Goal: Task Accomplishment & Management: Use online tool/utility

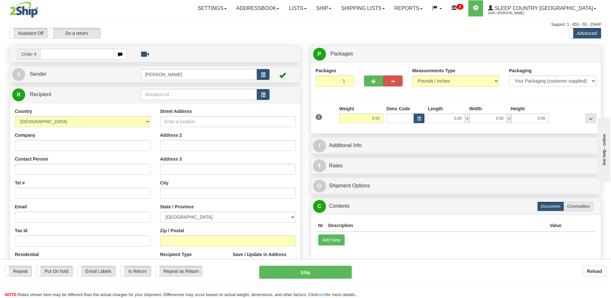
click at [56, 54] on input "text" at bounding box center [76, 54] width 73 height 11
type input "9000i040203"
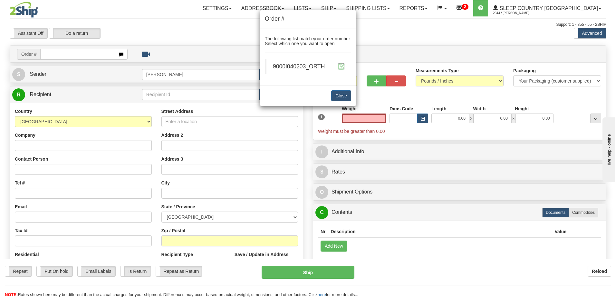
type input "0.00"
click at [340, 67] on span at bounding box center [341, 66] width 7 height 7
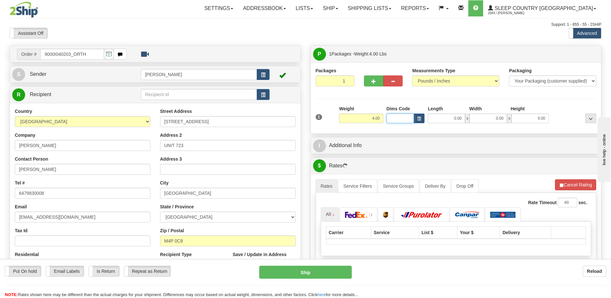
click at [402, 117] on input "Dims Code" at bounding box center [401, 118] width 28 height 10
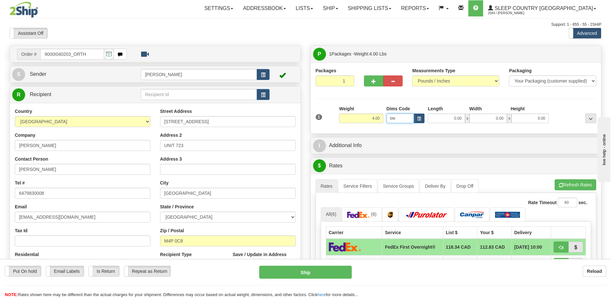
type input "bte"
click button "Delete" at bounding box center [0, 0] width 0 height 0
type input "15.00"
type input "5.00"
type input "25.00"
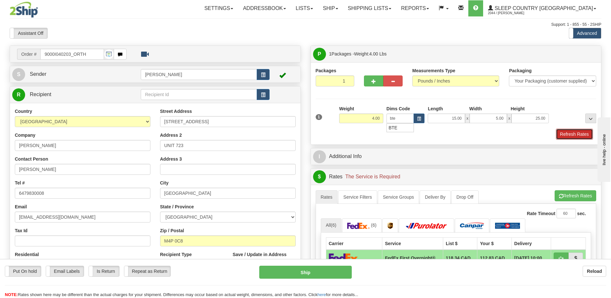
click at [573, 136] on button "Refresh Rates" at bounding box center [574, 134] width 37 height 11
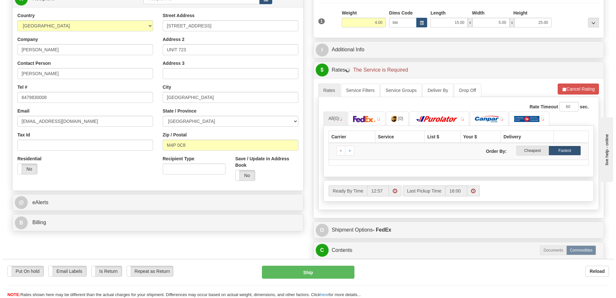
scroll to position [129, 0]
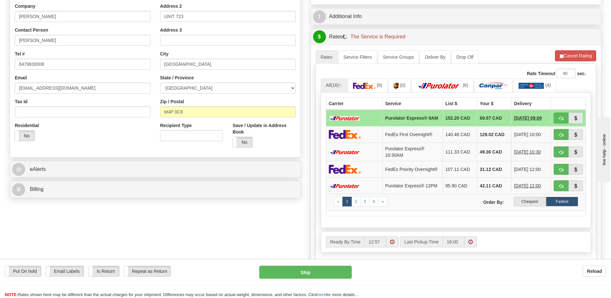
click at [533, 206] on label "Cheapest" at bounding box center [530, 202] width 32 height 10
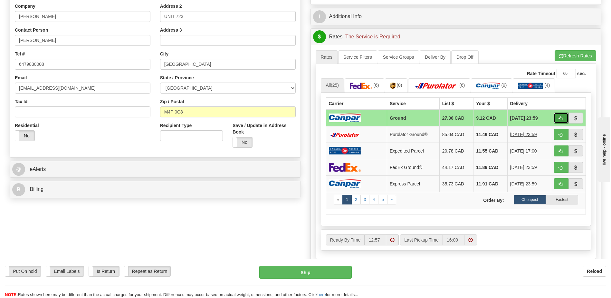
click at [564, 115] on button "button" at bounding box center [561, 117] width 15 height 11
type input "1"
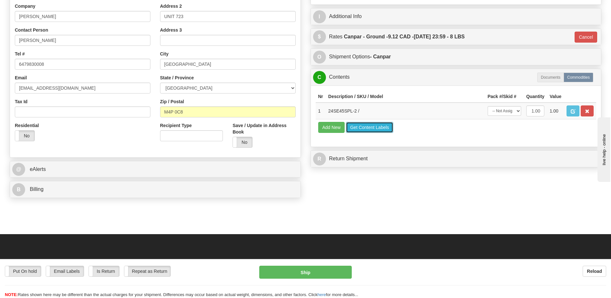
click at [374, 126] on button "Get Content Labels" at bounding box center [369, 127] width 47 height 11
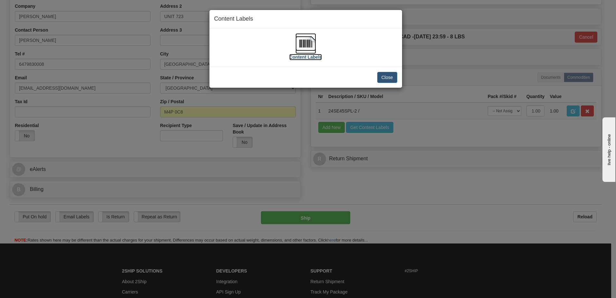
click at [305, 41] on img at bounding box center [305, 43] width 21 height 21
click at [390, 74] on button "Close" at bounding box center [387, 77] width 20 height 11
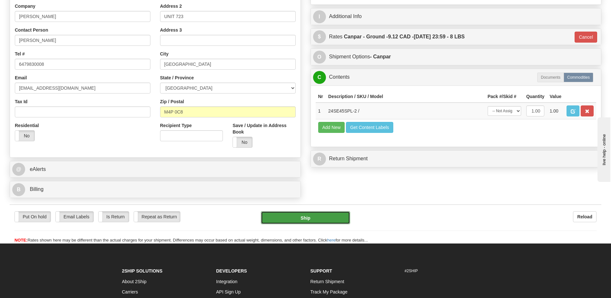
click at [316, 215] on button "Ship" at bounding box center [305, 217] width 89 height 13
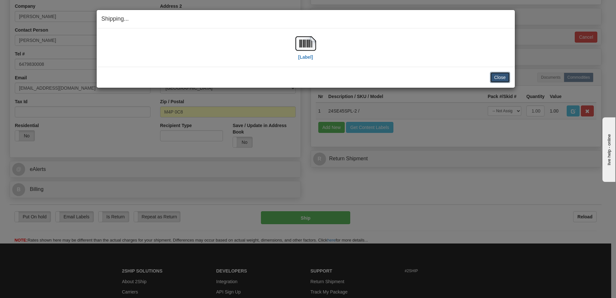
click at [498, 82] on button "Close" at bounding box center [500, 77] width 20 height 11
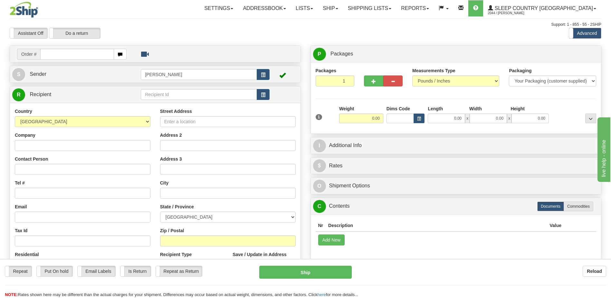
click at [82, 57] on input "text" at bounding box center [76, 54] width 73 height 11
type input "9007i040461"
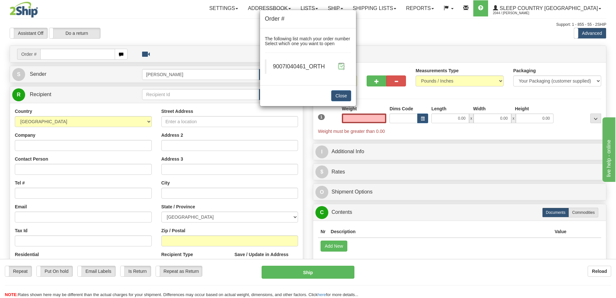
type input "0.00"
click at [343, 67] on span at bounding box center [341, 66] width 7 height 7
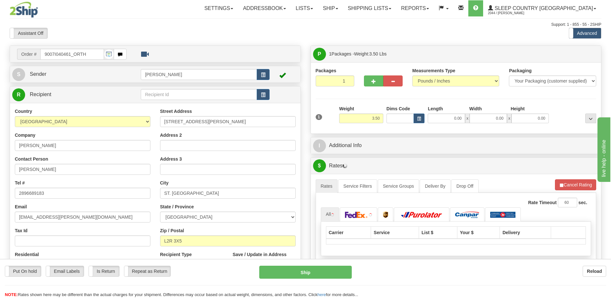
click at [392, 117] on div "Toggle navigation Settings Shipping Preferences Fields Preferences New" at bounding box center [305, 227] width 611 height 455
click at [393, 117] on input "Dims Code" at bounding box center [401, 118] width 28 height 10
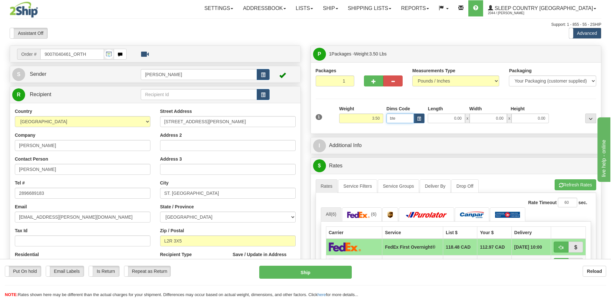
type input "bte"
click button "Delete" at bounding box center [0, 0] width 0 height 0
type input "15.00"
type input "5.00"
type input "25.00"
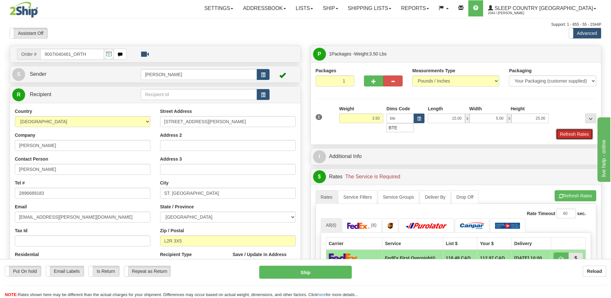
click at [580, 132] on button "Refresh Rates" at bounding box center [574, 134] width 37 height 11
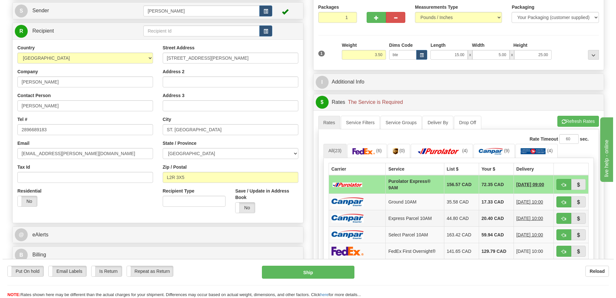
scroll to position [129, 0]
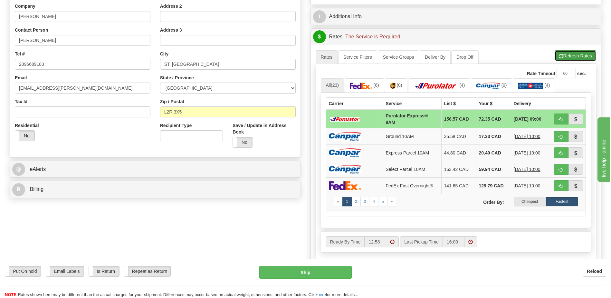
click at [563, 53] on button "Refresh Rates" at bounding box center [576, 55] width 42 height 11
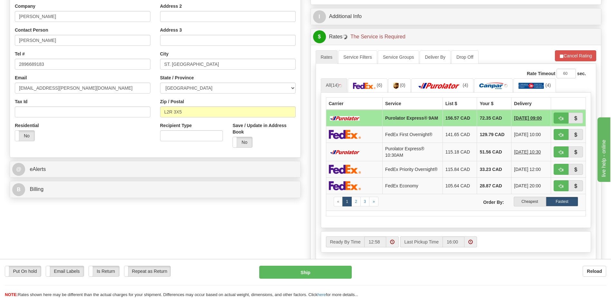
click at [535, 206] on label "Cheapest" at bounding box center [530, 202] width 32 height 10
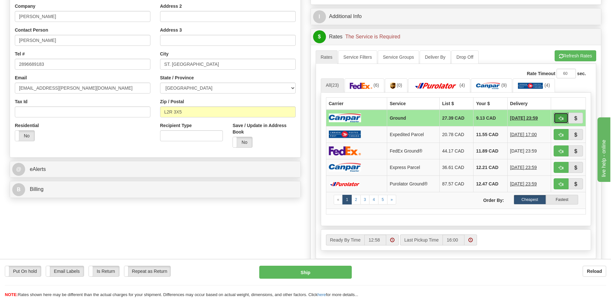
click at [565, 118] on button "button" at bounding box center [561, 117] width 15 height 11
type input "1"
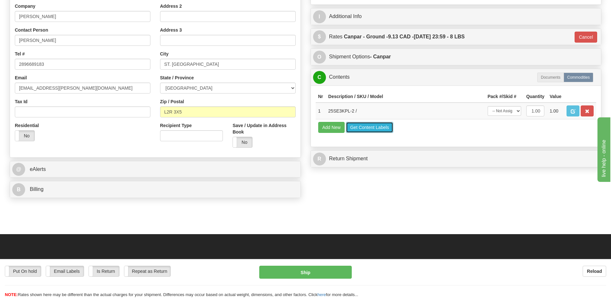
click at [373, 126] on button "Get Content Labels" at bounding box center [369, 127] width 47 height 11
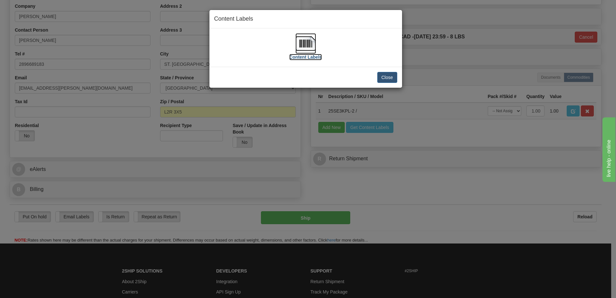
click at [305, 45] on img at bounding box center [305, 43] width 21 height 21
click at [396, 79] on button "Close" at bounding box center [387, 77] width 20 height 11
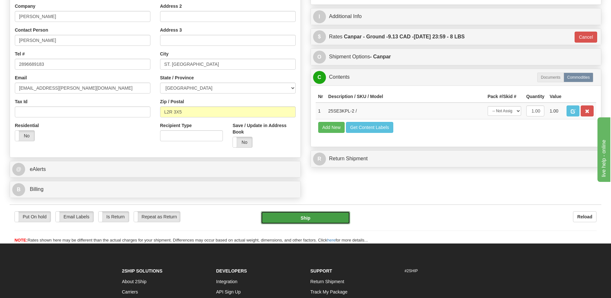
click at [296, 217] on button "Ship" at bounding box center [305, 217] width 89 height 13
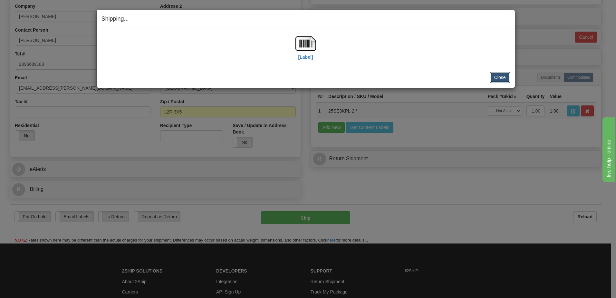
click at [502, 79] on button "Close" at bounding box center [500, 77] width 20 height 11
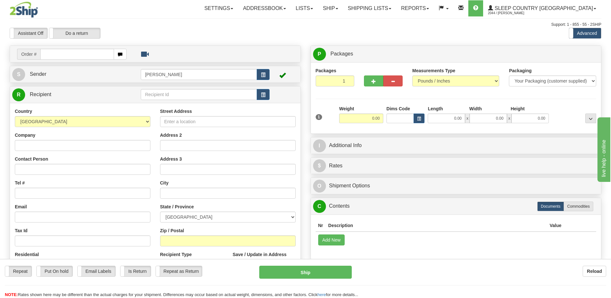
click at [59, 53] on input "text" at bounding box center [76, 54] width 73 height 11
type input "9000i040786"
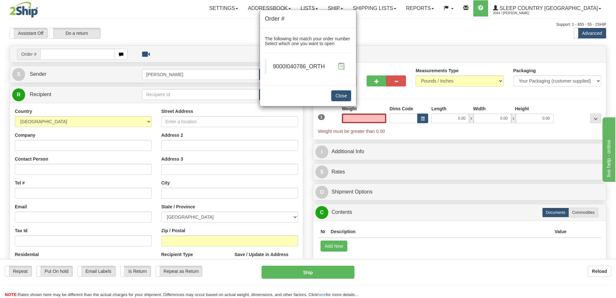
type input "0.00"
click at [340, 69] on span at bounding box center [341, 66] width 7 height 7
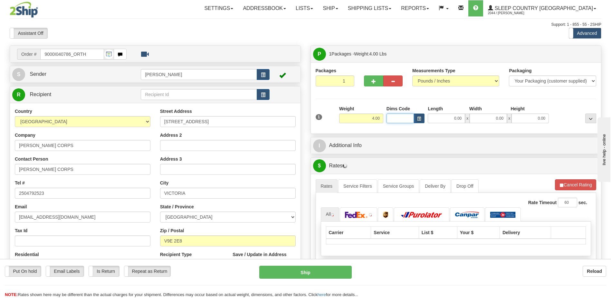
click at [411, 120] on input "Dims Code" at bounding box center [401, 118] width 28 height 10
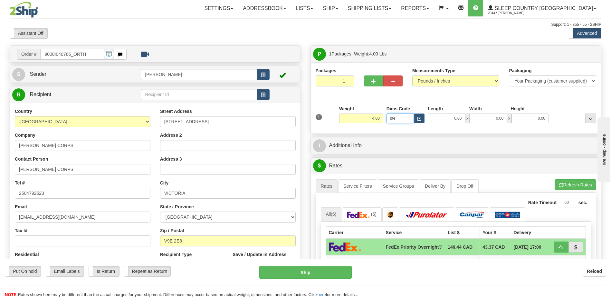
type input "bte"
click button "Delete" at bounding box center [0, 0] width 0 height 0
type input "15.00"
type input "5.00"
type input "25.00"
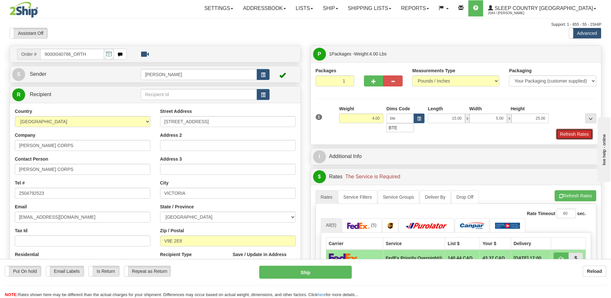
click at [572, 133] on button "Refresh Rates" at bounding box center [574, 134] width 37 height 11
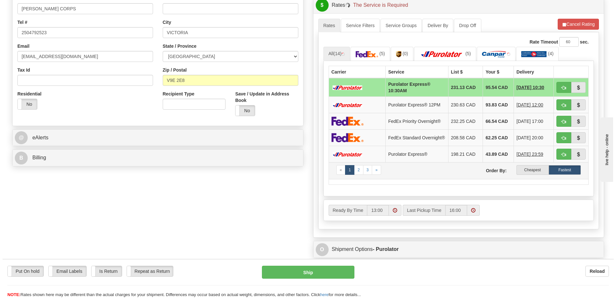
scroll to position [161, 0]
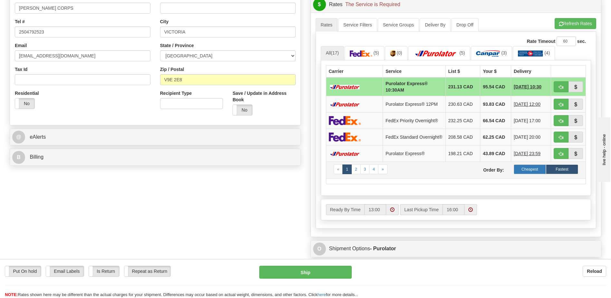
click at [528, 172] on label "Cheapest" at bounding box center [530, 169] width 32 height 10
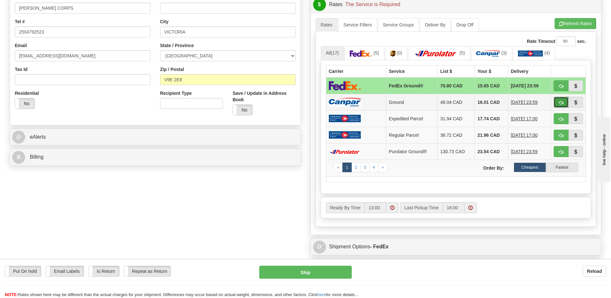
click at [556, 101] on button "button" at bounding box center [561, 102] width 15 height 11
type input "1"
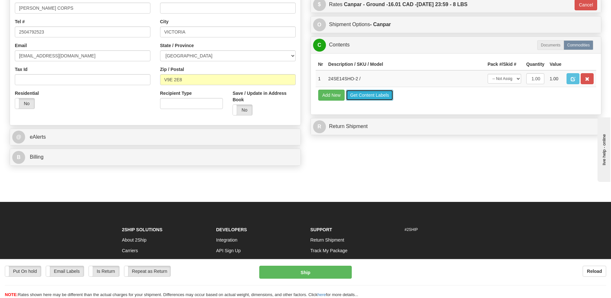
click at [366, 94] on button "Get Content Labels" at bounding box center [369, 95] width 47 height 11
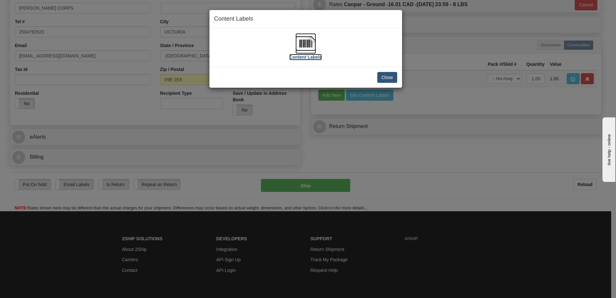
click at [308, 43] on img at bounding box center [305, 43] width 21 height 21
click at [388, 81] on button "Close" at bounding box center [387, 77] width 20 height 11
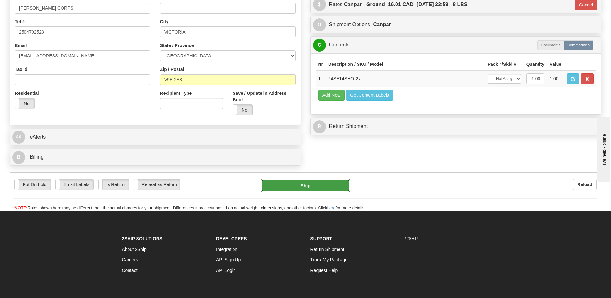
click at [330, 185] on button "Ship" at bounding box center [305, 185] width 89 height 13
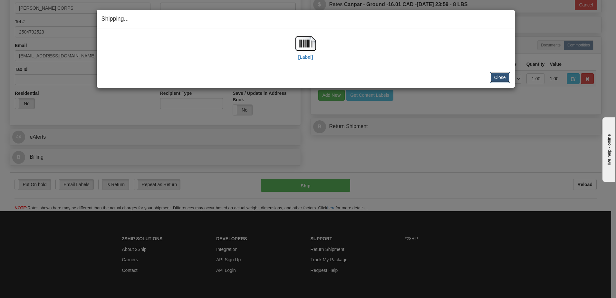
click at [500, 80] on button "Close" at bounding box center [500, 77] width 20 height 11
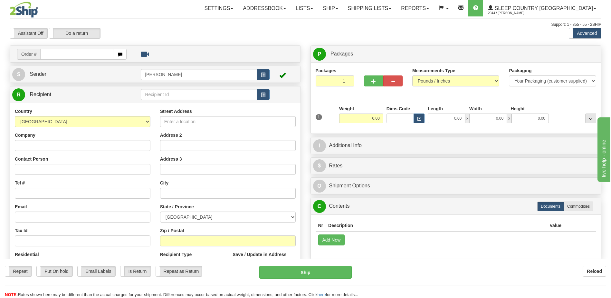
click at [76, 57] on input "text" at bounding box center [76, 54] width 73 height 11
click at [73, 57] on input "text" at bounding box center [76, 54] width 73 height 11
click at [48, 53] on input "text" at bounding box center [76, 54] width 73 height 11
click at [47, 55] on input "text" at bounding box center [76, 54] width 73 height 11
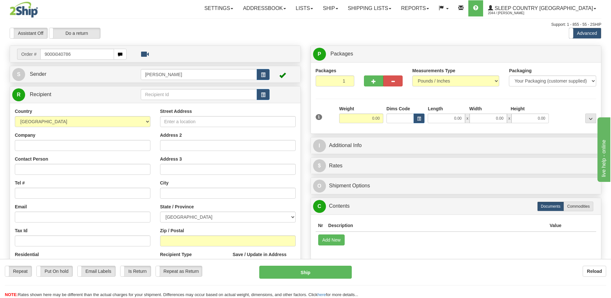
type input "9000i040786"
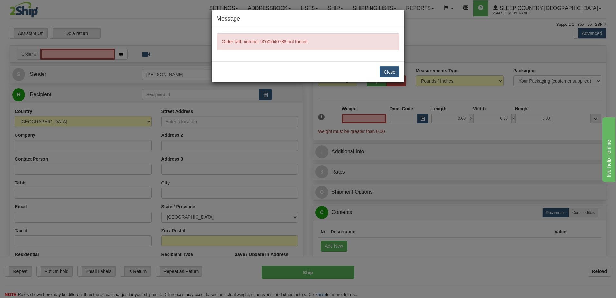
type input "0.00"
click at [386, 69] on button "Close" at bounding box center [390, 71] width 20 height 11
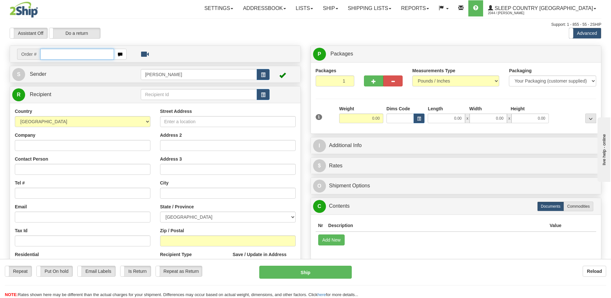
click at [67, 54] on input "text" at bounding box center [76, 54] width 73 height 11
type input "9000i040786"
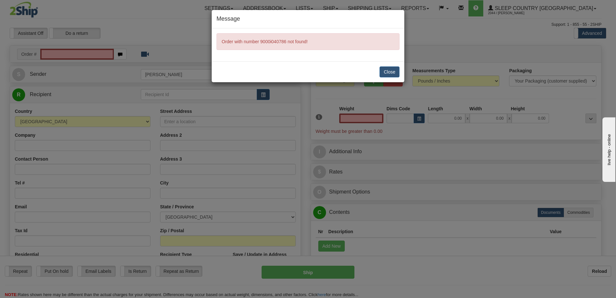
type input "0.00"
click at [392, 72] on button "Close" at bounding box center [390, 71] width 20 height 11
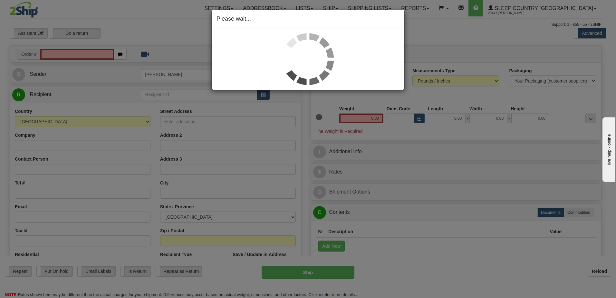
click at [100, 56] on div "Please wait..." at bounding box center [308, 149] width 616 height 298
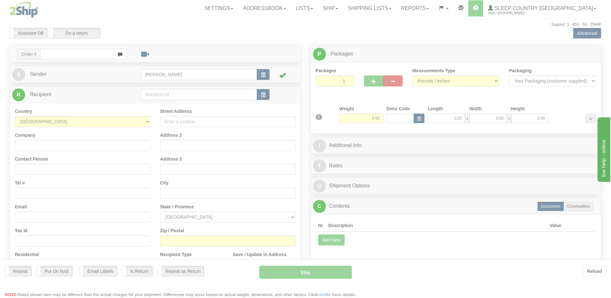
click at [94, 55] on div at bounding box center [305, 149] width 611 height 298
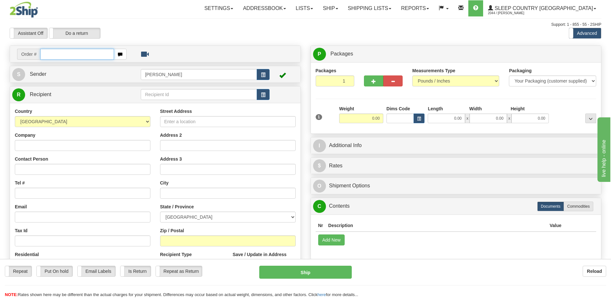
click at [94, 55] on input "text" at bounding box center [76, 54] width 73 height 11
type input "90000i040786"
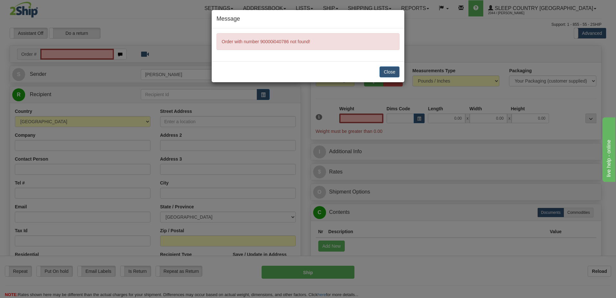
type input "0.00"
click at [375, 68] on div "Close" at bounding box center [308, 71] width 193 height 21
click at [386, 70] on button "Close" at bounding box center [390, 71] width 20 height 11
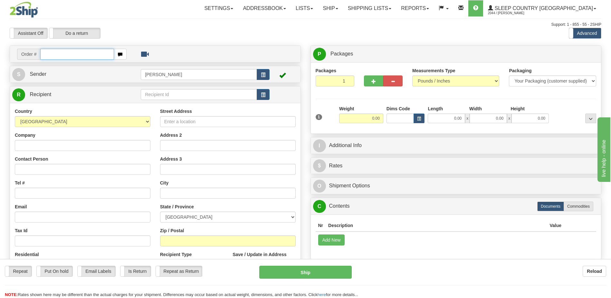
click at [83, 58] on div "Toggle navigation Settings Shipping Preferences Fields Preferences New" at bounding box center [305, 181] width 611 height 363
click at [84, 56] on input "text" at bounding box center [76, 54] width 73 height 11
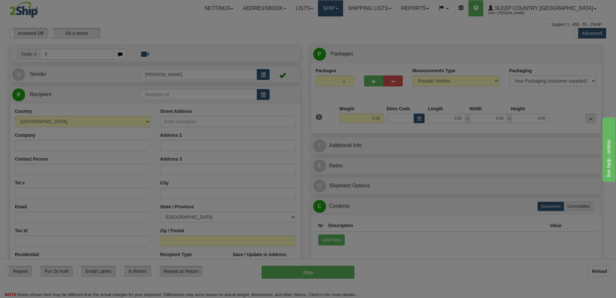
click at [363, 9] on body "Training Course Close Toggle navigation Settings Shipping Preferences New Recip…" at bounding box center [308, 149] width 616 height 298
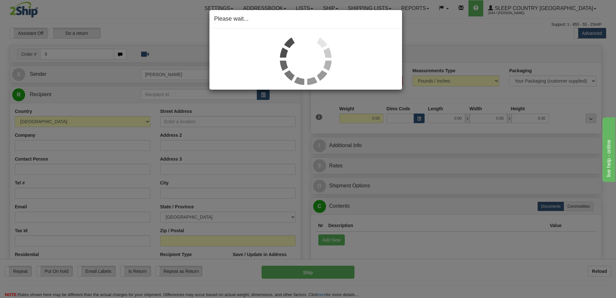
click at [431, 35] on div "Please wait..." at bounding box center [308, 149] width 616 height 298
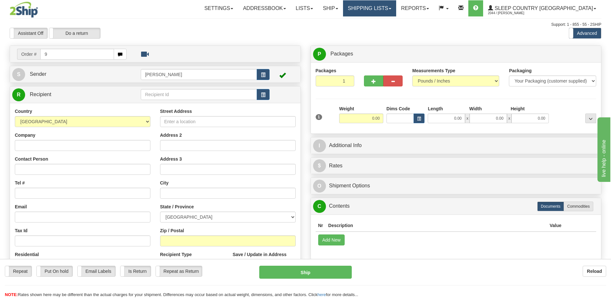
click at [396, 10] on link "Shipping lists" at bounding box center [369, 8] width 53 height 16
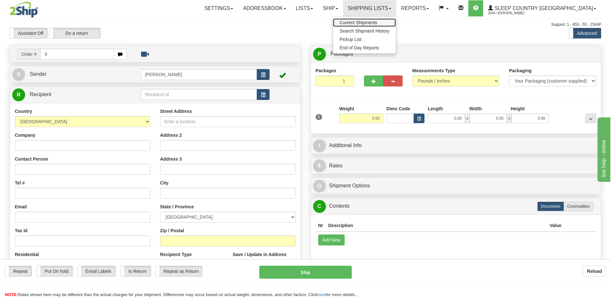
click at [377, 20] on span "Current Shipments" at bounding box center [359, 22] width 38 height 5
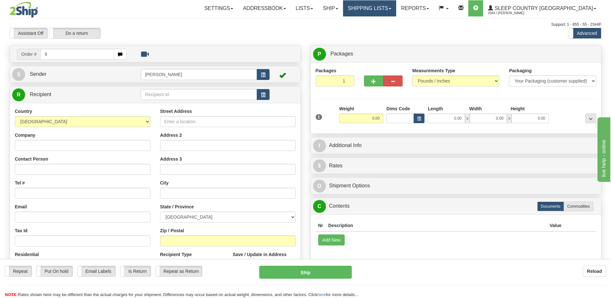
click at [396, 11] on link "Shipping lists" at bounding box center [369, 8] width 53 height 16
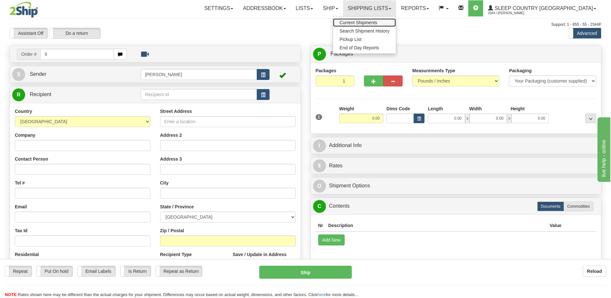
click at [395, 26] on link "Current Shipments" at bounding box center [364, 22] width 63 height 8
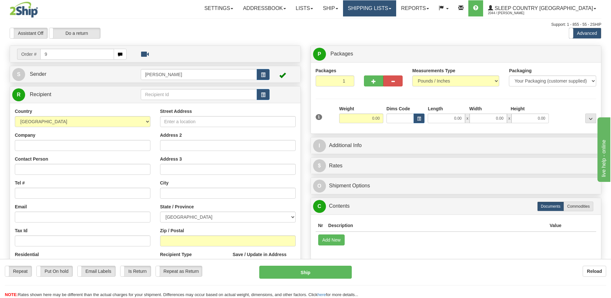
click at [396, 11] on link "Shipping lists" at bounding box center [369, 8] width 53 height 16
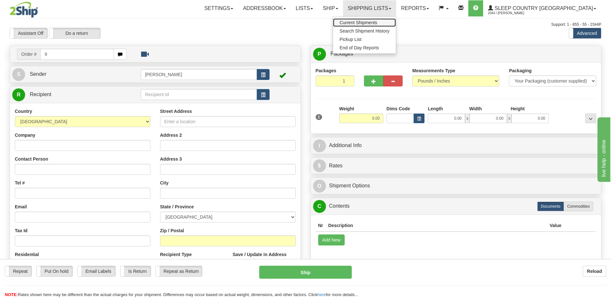
click at [377, 23] on span "Current Shipments" at bounding box center [359, 22] width 38 height 5
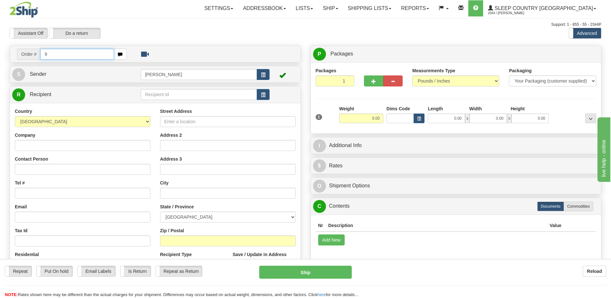
click at [64, 52] on input "9" at bounding box center [76, 54] width 73 height 11
type input "9000i040786"
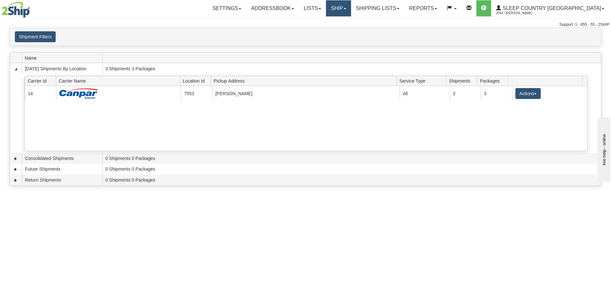
click at [351, 8] on link "Ship" at bounding box center [338, 8] width 25 height 16
click at [324, 23] on span "Ship Screen" at bounding box center [311, 22] width 24 height 5
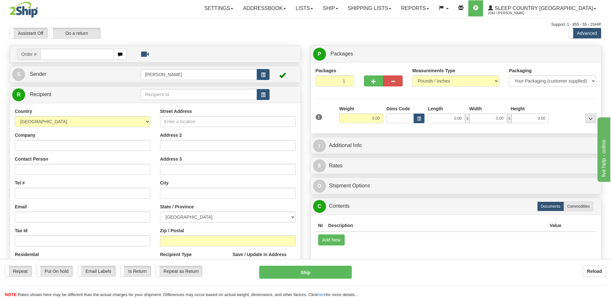
click at [52, 53] on input "text" at bounding box center [76, 54] width 73 height 11
type input "9000i040806"
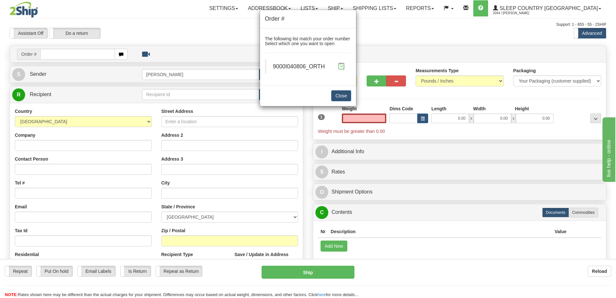
type input "0.00"
click at [341, 63] on span at bounding box center [341, 66] width 7 height 7
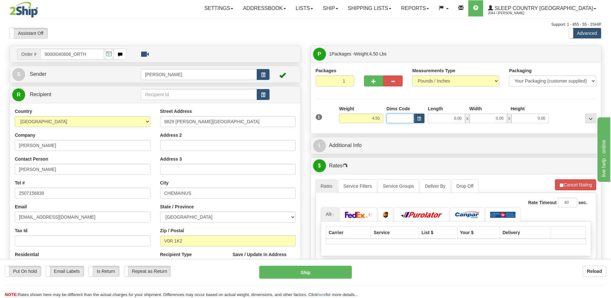
click at [393, 118] on input "Dims Code" at bounding box center [401, 118] width 28 height 10
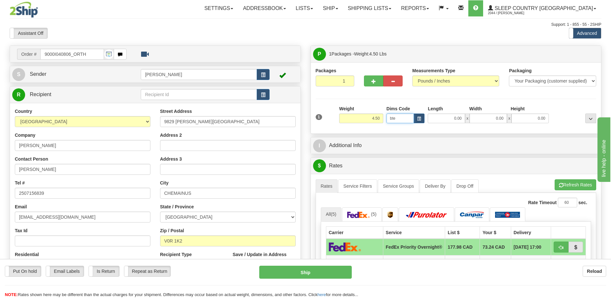
type input "bte"
click button "Delete" at bounding box center [0, 0] width 0 height 0
type input "15.00"
type input "5.00"
type input "25.00"
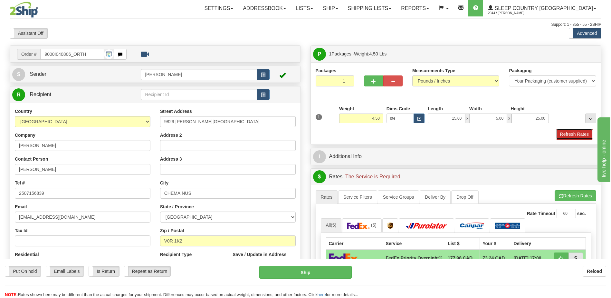
click at [582, 134] on button "Refresh Rates" at bounding box center [574, 134] width 37 height 11
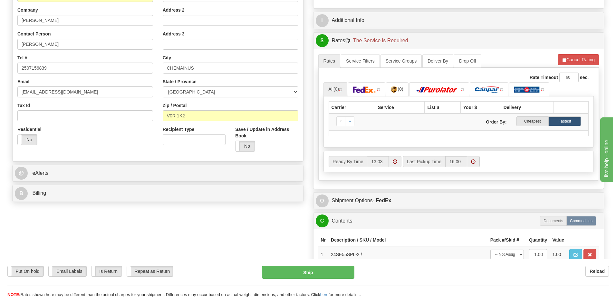
scroll to position [129, 0]
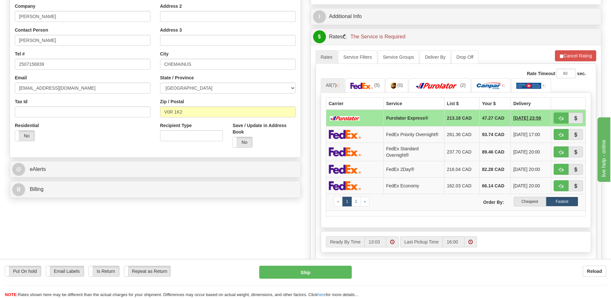
click at [532, 152] on span "09/03/2025 20:00" at bounding box center [527, 152] width 27 height 6
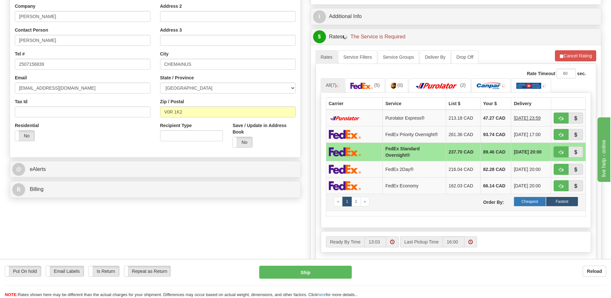
click at [531, 202] on label "Cheapest" at bounding box center [530, 202] width 32 height 10
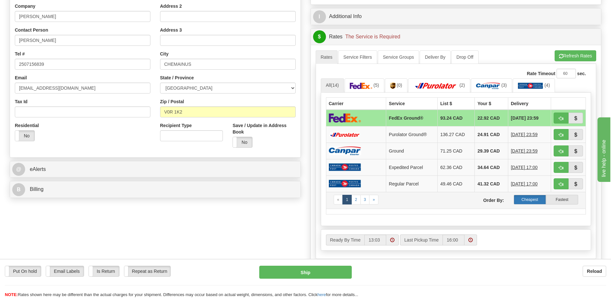
click at [538, 197] on label "Cheapest" at bounding box center [530, 200] width 32 height 10
click at [562, 154] on button "button" at bounding box center [561, 150] width 15 height 11
type input "1"
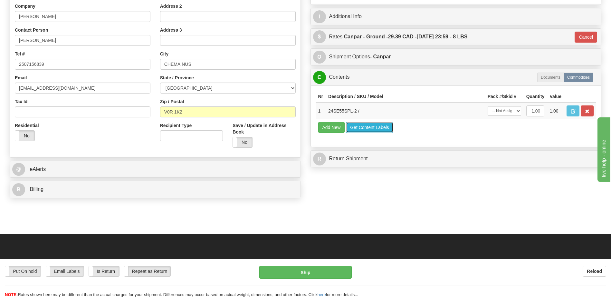
click at [369, 131] on button "Get Content Labels" at bounding box center [369, 127] width 47 height 11
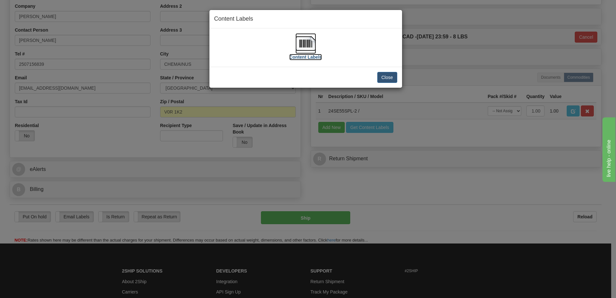
click at [307, 43] on img at bounding box center [305, 43] width 21 height 21
click at [383, 77] on button "Close" at bounding box center [387, 77] width 20 height 11
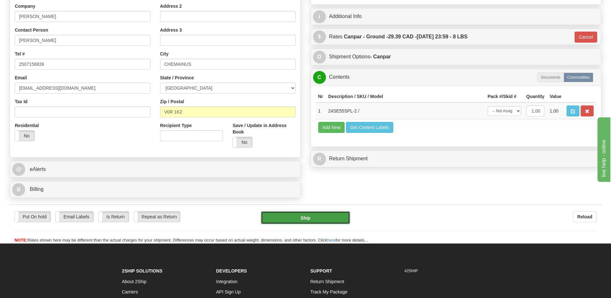
click at [346, 217] on button "Ship" at bounding box center [305, 217] width 89 height 13
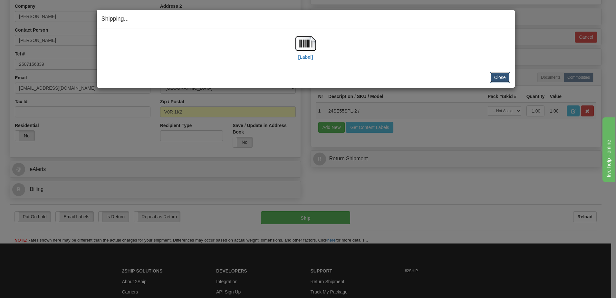
click at [498, 74] on button "Close" at bounding box center [500, 77] width 20 height 11
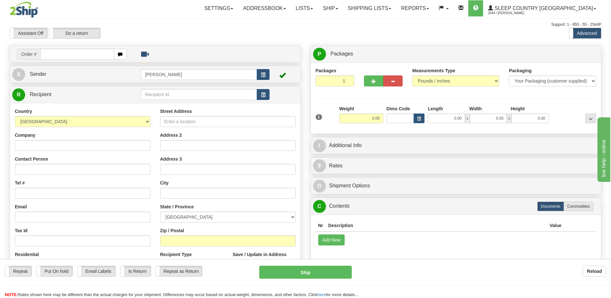
click at [70, 52] on div "Toggle navigation Settings Shipping Preferences Fields Preferences New" at bounding box center [305, 181] width 611 height 363
click at [67, 54] on input "text" at bounding box center [76, 54] width 73 height 11
type input "90002i040828"
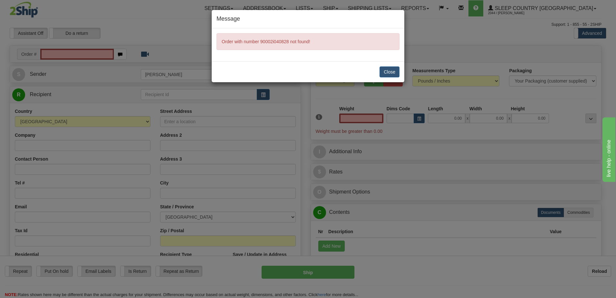
type input "0.00"
click at [394, 73] on button "Close" at bounding box center [390, 71] width 20 height 11
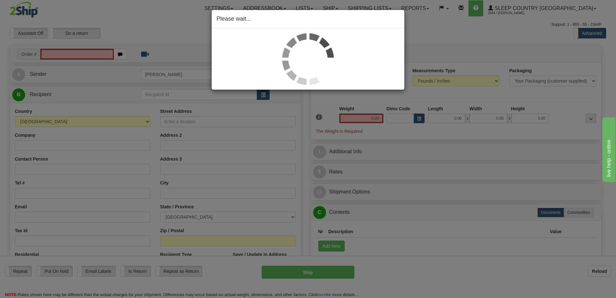
click at [77, 54] on div "Please wait..." at bounding box center [308, 149] width 616 height 298
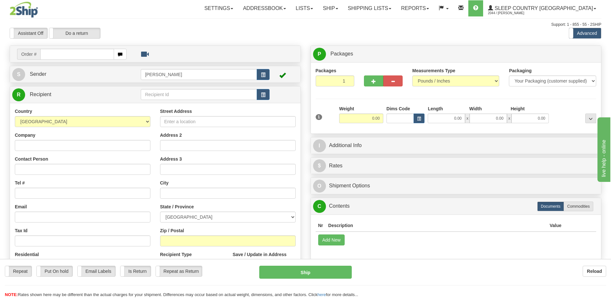
click at [69, 54] on div at bounding box center [305, 149] width 611 height 298
click at [63, 53] on input "text" at bounding box center [76, 54] width 73 height 11
type input "9002i040828"
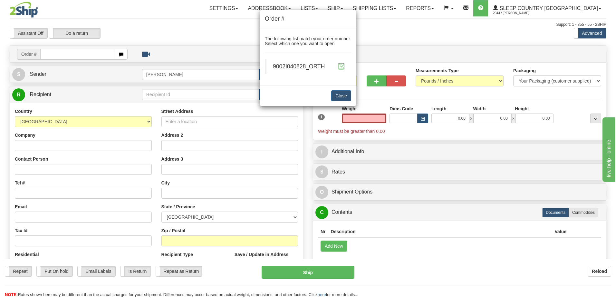
type input "0.00"
click at [340, 67] on span at bounding box center [341, 66] width 7 height 7
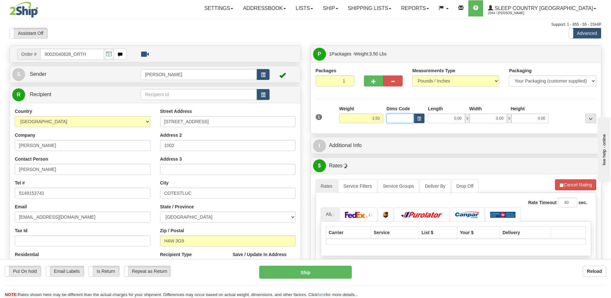
click at [397, 117] on input "Dims Code" at bounding box center [401, 118] width 28 height 10
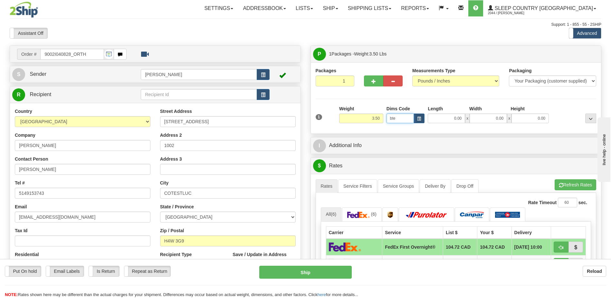
type input "bte"
click button "Delete" at bounding box center [0, 0] width 0 height 0
type input "15.00"
type input "5.00"
type input "25.00"
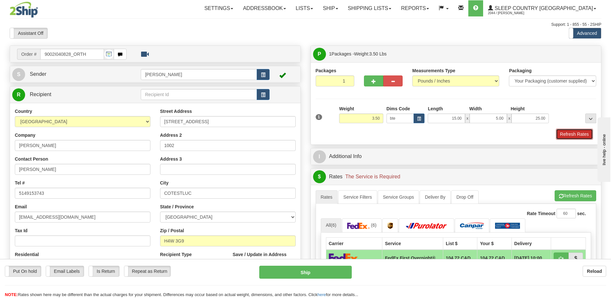
click at [567, 130] on button "Refresh Rates" at bounding box center [574, 134] width 37 height 11
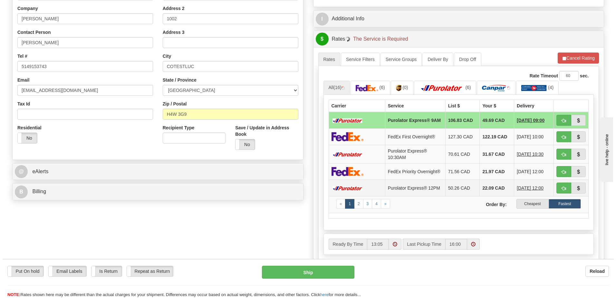
scroll to position [161, 0]
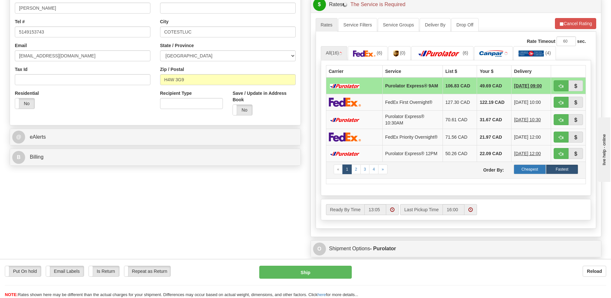
click at [537, 174] on label "Cheapest" at bounding box center [530, 169] width 32 height 10
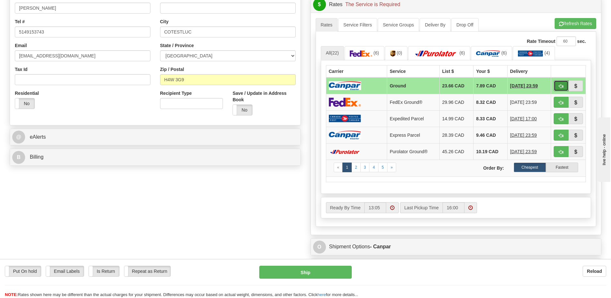
click at [560, 84] on span "button" at bounding box center [561, 86] width 5 height 4
type input "1"
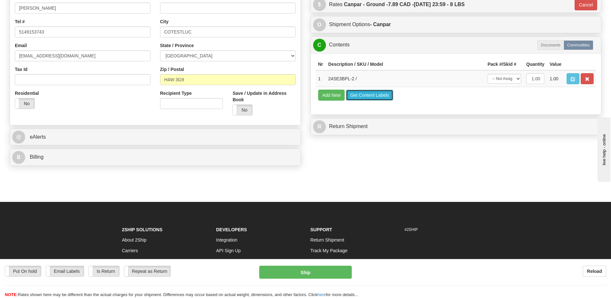
click at [381, 96] on button "Get Content Labels" at bounding box center [369, 95] width 47 height 11
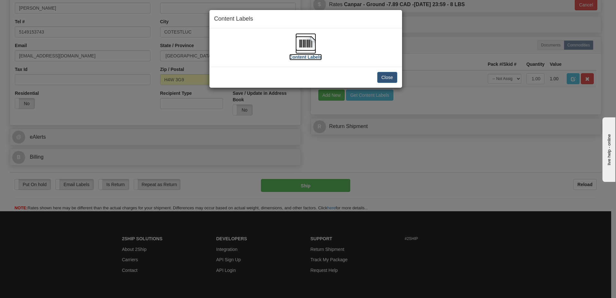
click at [302, 44] on img at bounding box center [305, 43] width 21 height 21
click at [391, 74] on button "Close" at bounding box center [387, 77] width 20 height 11
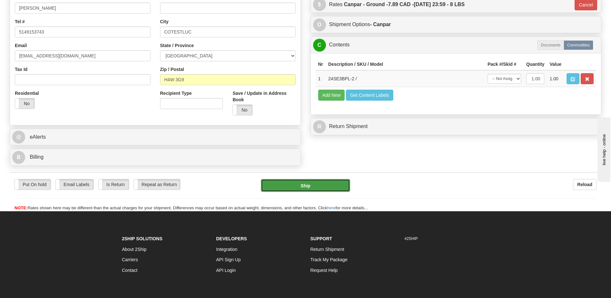
click at [331, 188] on button "Ship" at bounding box center [305, 185] width 89 height 13
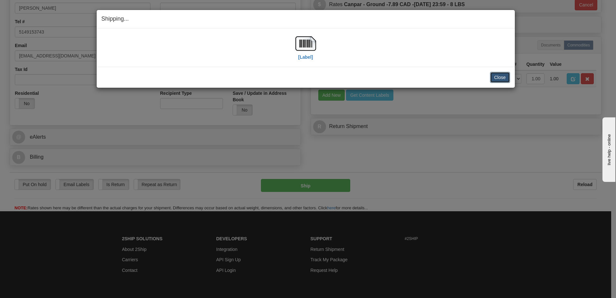
click at [498, 77] on button "Close" at bounding box center [500, 77] width 20 height 11
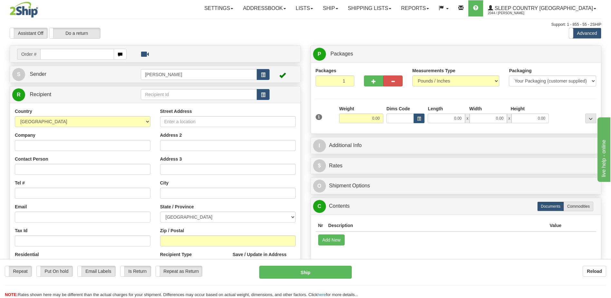
click at [83, 52] on input "text" at bounding box center [76, 54] width 73 height 11
type input "9000i041360"
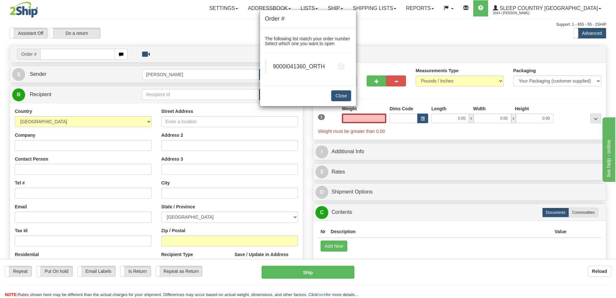
type input "0.00"
click at [346, 66] on blockquote "9000I041360_ORTH" at bounding box center [308, 66] width 86 height 14
click at [343, 67] on span at bounding box center [341, 66] width 7 height 7
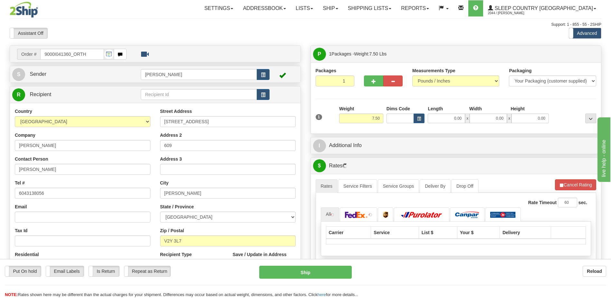
click at [395, 117] on div "Toggle navigation Settings Shipping Preferences Fields Preferences New" at bounding box center [305, 227] width 611 height 455
click at [395, 117] on input "Dims Code" at bounding box center [401, 118] width 28 height 10
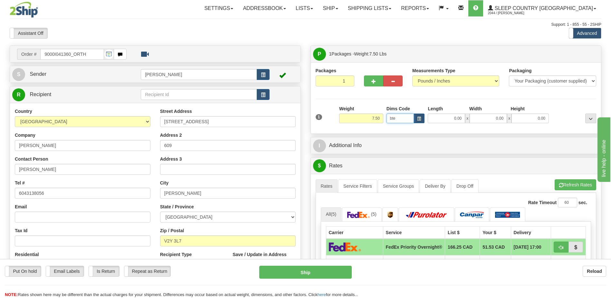
type input "bte"
click button "Delete" at bounding box center [0, 0] width 0 height 0
type input "15.00"
type input "5.00"
type input "25.00"
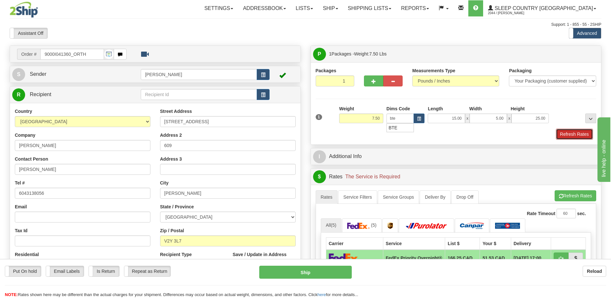
click at [582, 134] on button "Refresh Rates" at bounding box center [574, 134] width 37 height 11
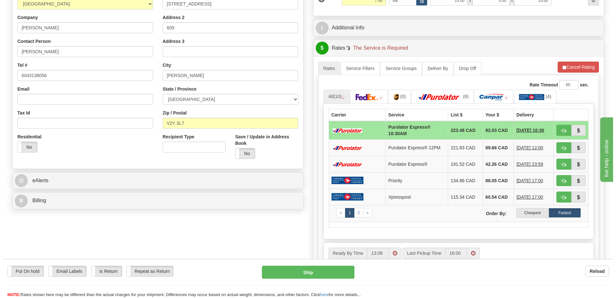
scroll to position [129, 0]
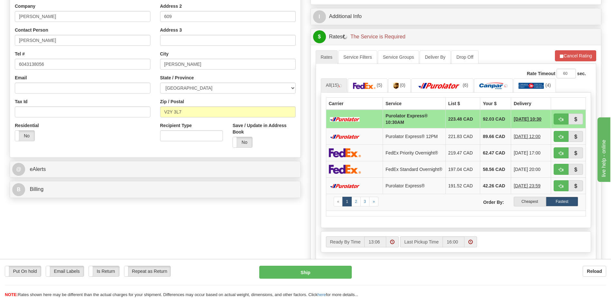
click at [529, 206] on label "Cheapest" at bounding box center [530, 202] width 32 height 10
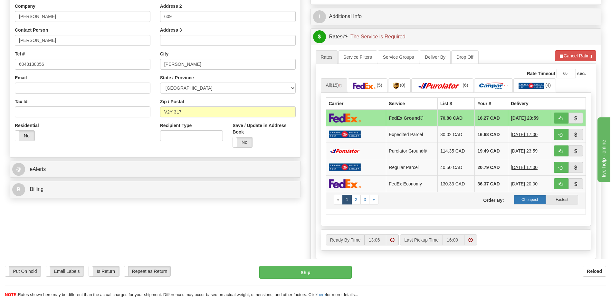
click at [539, 198] on label "Cheapest" at bounding box center [530, 200] width 32 height 10
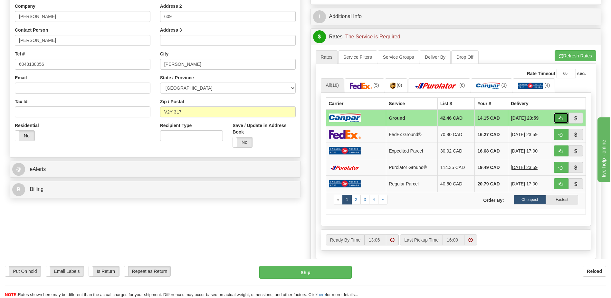
click at [556, 118] on button "button" at bounding box center [561, 117] width 15 height 11
type input "1"
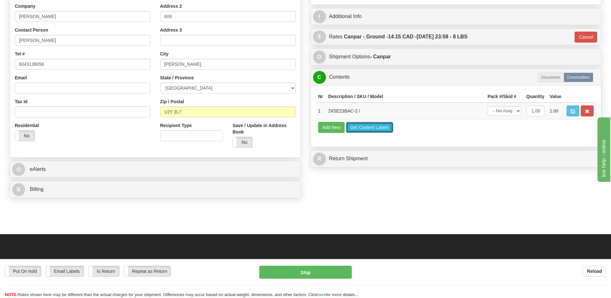
click at [380, 130] on button "Get Content Labels" at bounding box center [369, 127] width 47 height 11
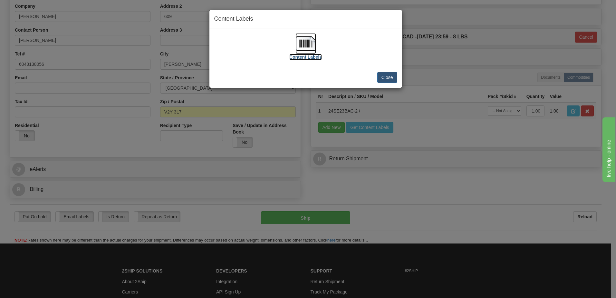
click at [304, 44] on img at bounding box center [305, 43] width 21 height 21
click at [387, 75] on button "Close" at bounding box center [387, 77] width 20 height 11
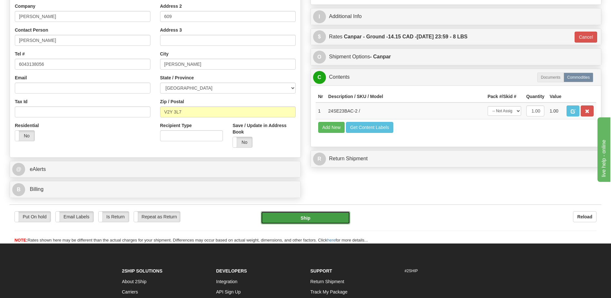
click at [330, 214] on button "Ship" at bounding box center [305, 217] width 89 height 13
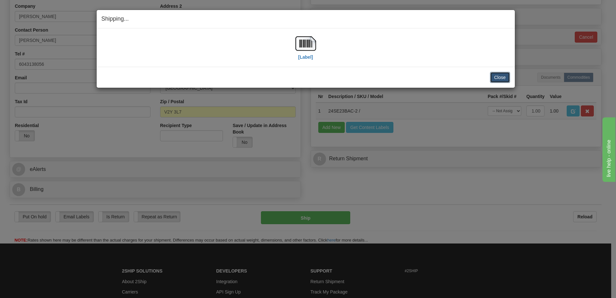
click at [499, 82] on button "Close" at bounding box center [500, 77] width 20 height 11
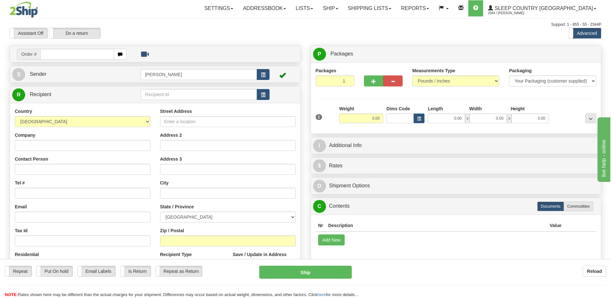
click at [65, 53] on input "text" at bounding box center [76, 54] width 73 height 11
type input "9000i041679"
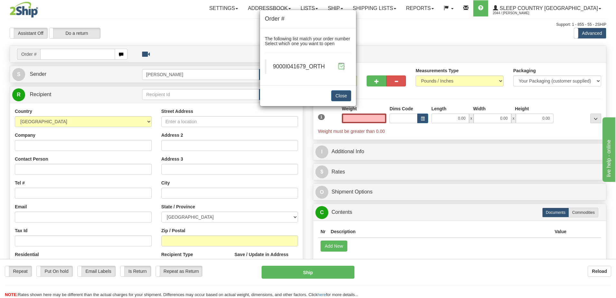
type input "0.00"
click at [340, 68] on span at bounding box center [341, 66] width 7 height 7
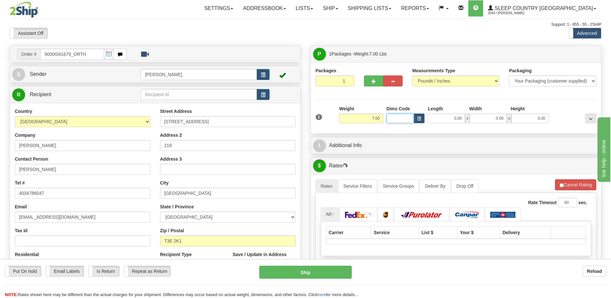
click at [398, 119] on input "Dims Code" at bounding box center [401, 118] width 28 height 10
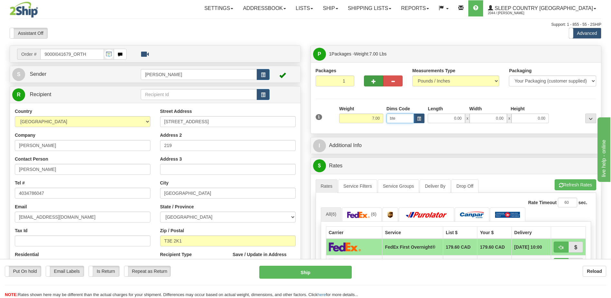
type input "bte"
click button "Delete" at bounding box center [0, 0] width 0 height 0
type input "15.00"
type input "5.00"
type input "25.00"
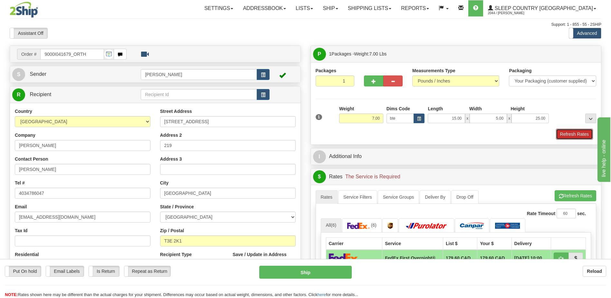
click at [571, 133] on button "Refresh Rates" at bounding box center [574, 134] width 37 height 11
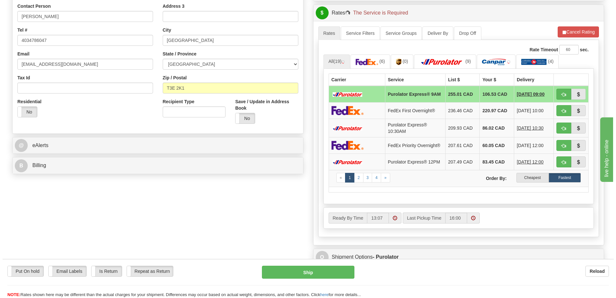
scroll to position [161, 0]
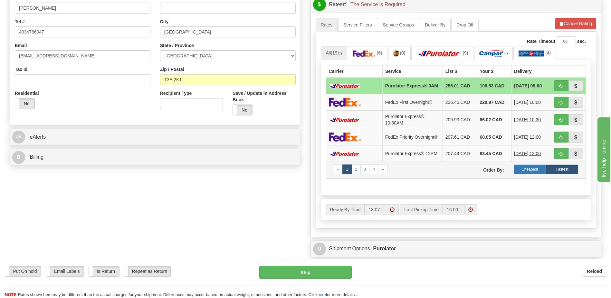
click at [535, 174] on label "Cheapest" at bounding box center [530, 169] width 32 height 10
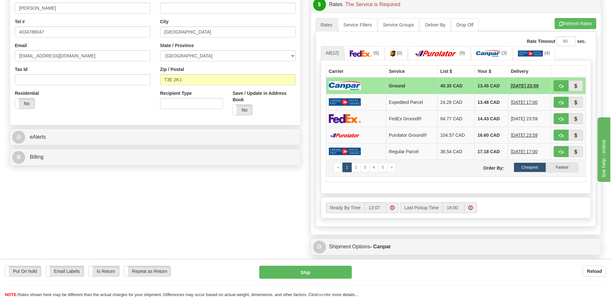
click at [537, 176] on td "« 1 2 3 4 5 » Order By: Cheapest Fastest" at bounding box center [456, 167] width 260 height 17
click at [537, 173] on td "« 1 2 3 4 5 » Order By: Cheapest Fastest" at bounding box center [456, 167] width 260 height 17
click at [534, 171] on label "Cheapest" at bounding box center [530, 167] width 32 height 10
click at [565, 85] on button "button" at bounding box center [561, 85] width 15 height 11
type input "1"
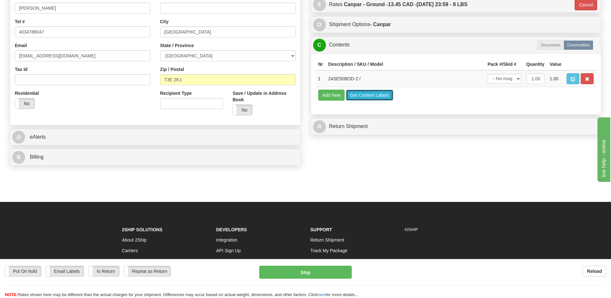
click at [374, 99] on button "Get Content Labels" at bounding box center [369, 95] width 47 height 11
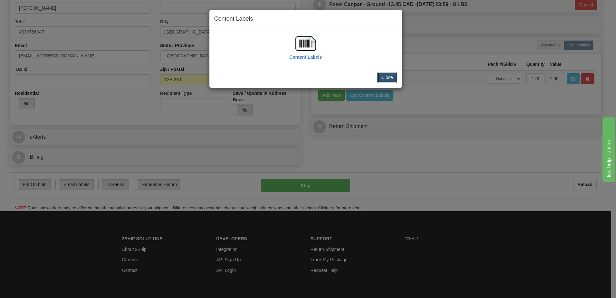
click at [384, 80] on button "Close" at bounding box center [387, 77] width 20 height 11
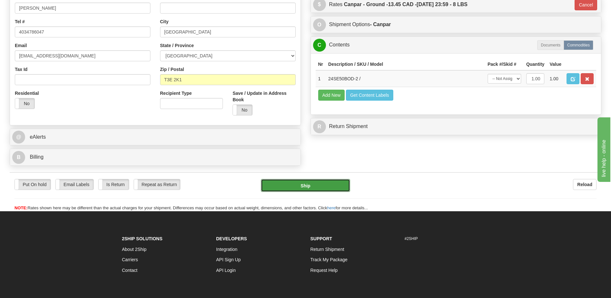
click at [330, 191] on button "Ship" at bounding box center [305, 185] width 89 height 13
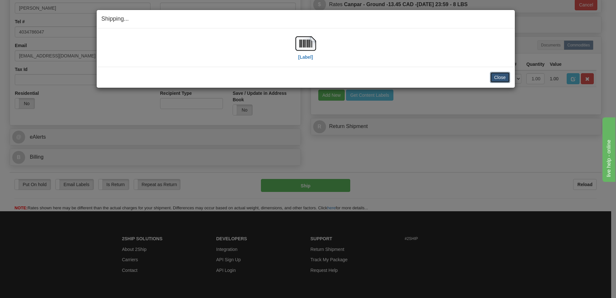
click at [507, 78] on button "Close" at bounding box center [500, 77] width 20 height 11
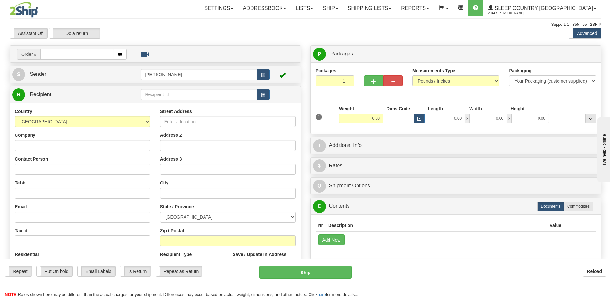
click at [55, 55] on input "text" at bounding box center [76, 54] width 73 height 11
click at [61, 52] on input "text" at bounding box center [76, 54] width 73 height 11
click at [57, 53] on input "text" at bounding box center [76, 54] width 73 height 11
type input "1055279"
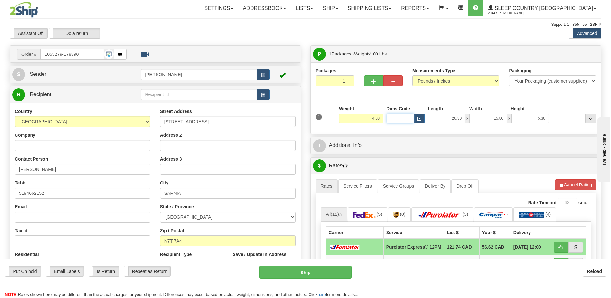
click at [395, 117] on input "Dims Code" at bounding box center [401, 118] width 28 height 10
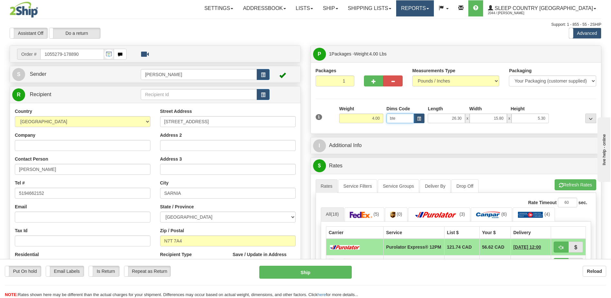
type input "bte"
click button "Delete" at bounding box center [0, 0] width 0 height 0
type input "15.00"
type input "5.00"
type input "25.00"
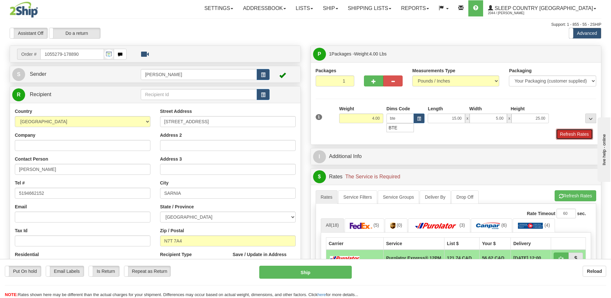
click at [584, 133] on button "Refresh Rates" at bounding box center [574, 134] width 37 height 11
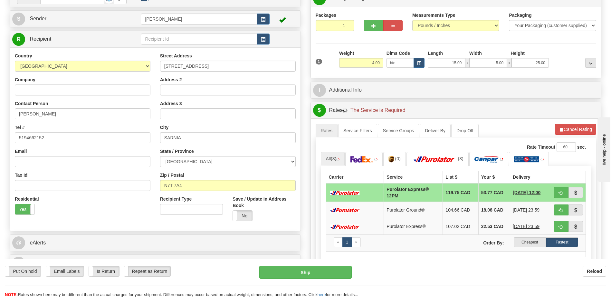
scroll to position [64, 0]
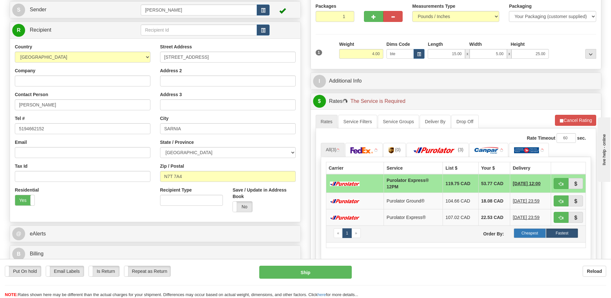
click at [528, 231] on label "Cheapest" at bounding box center [530, 233] width 32 height 10
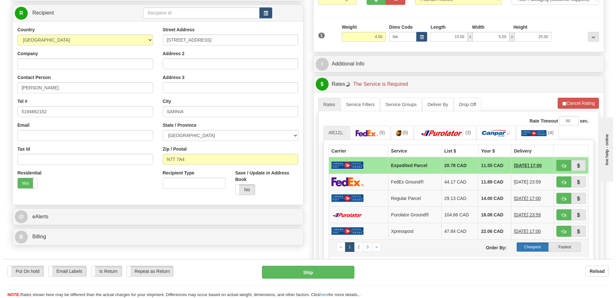
scroll to position [97, 0]
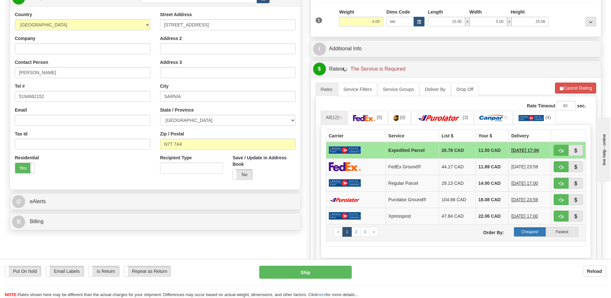
click at [532, 232] on label "Cheapest" at bounding box center [530, 232] width 32 height 10
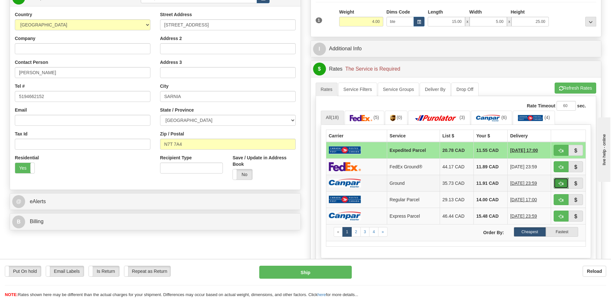
click at [556, 182] on button "button" at bounding box center [561, 183] width 15 height 11
type input "1"
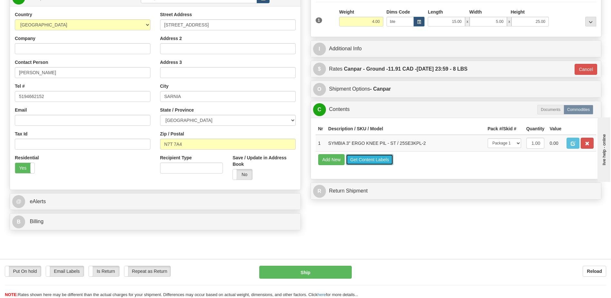
click at [367, 158] on button "Get Content Labels" at bounding box center [369, 159] width 47 height 11
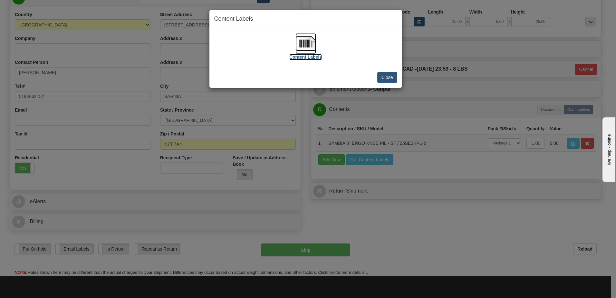
click at [307, 45] on img at bounding box center [305, 43] width 21 height 21
click at [381, 77] on button "Close" at bounding box center [387, 77] width 20 height 11
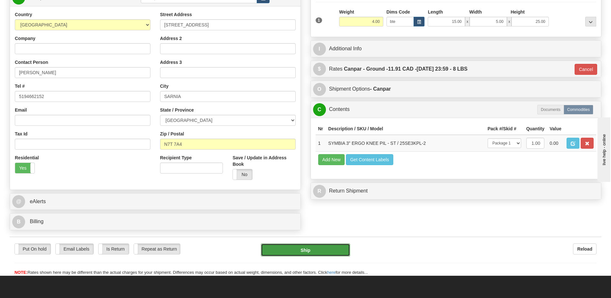
click at [321, 251] on button "Ship" at bounding box center [305, 249] width 89 height 13
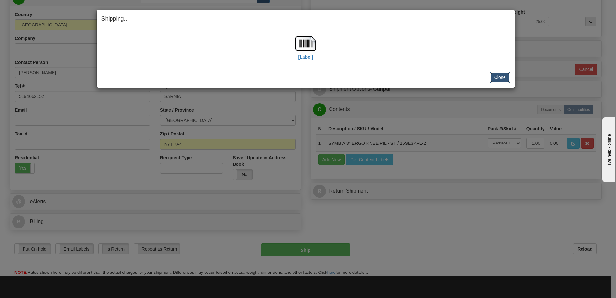
click at [499, 77] on button "Close" at bounding box center [500, 77] width 20 height 11
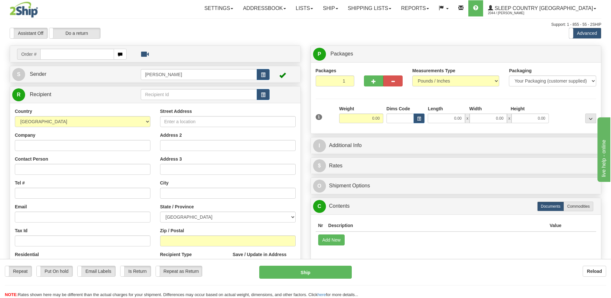
click at [54, 54] on div "Toggle navigation Settings Shipping Preferences Fields Preferences New" at bounding box center [305, 181] width 611 height 363
click at [74, 56] on input "text" at bounding box center [76, 54] width 73 height 11
type input "9000i039681"
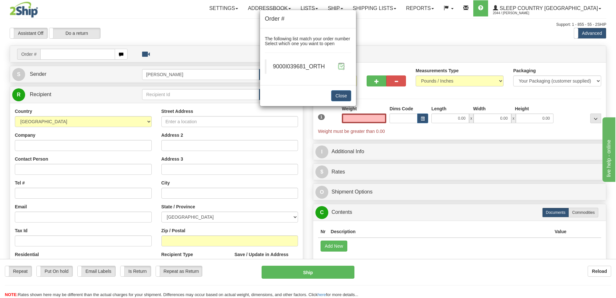
type input "0.00"
click at [343, 68] on span at bounding box center [341, 66] width 7 height 7
click at [396, 113] on div "Order # The following list match your order number Select which one you want to…" at bounding box center [308, 149] width 616 height 298
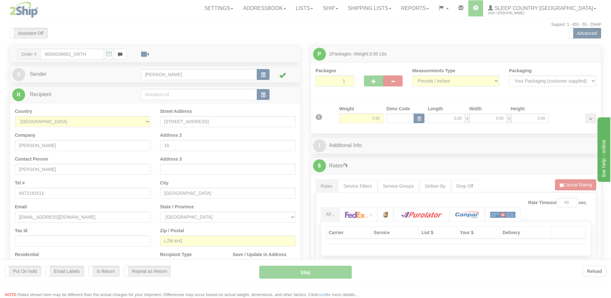
click at [396, 118] on div at bounding box center [305, 149] width 611 height 298
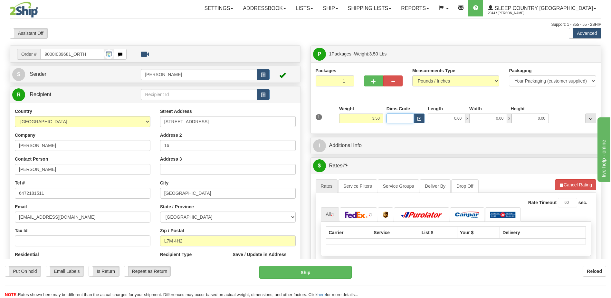
click at [396, 118] on input "Dims Code" at bounding box center [401, 118] width 28 height 10
type input "bte"
click button "Delete" at bounding box center [0, 0] width 0 height 0
type input "15.00"
type input "5.00"
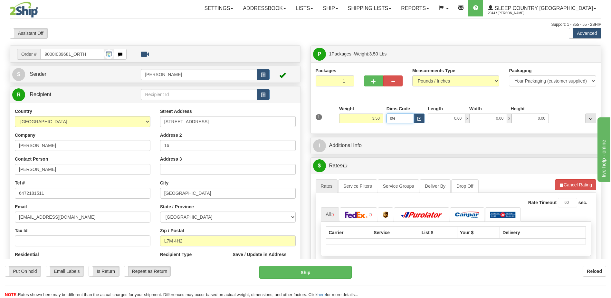
type input "25.00"
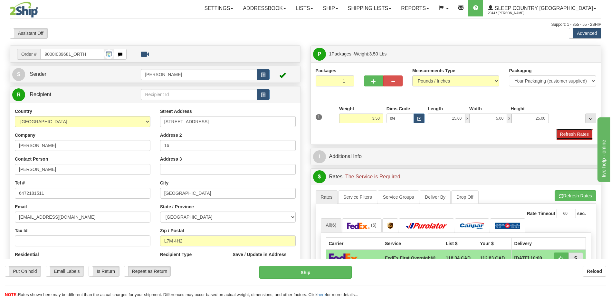
click at [579, 131] on button "Refresh Rates" at bounding box center [574, 134] width 37 height 11
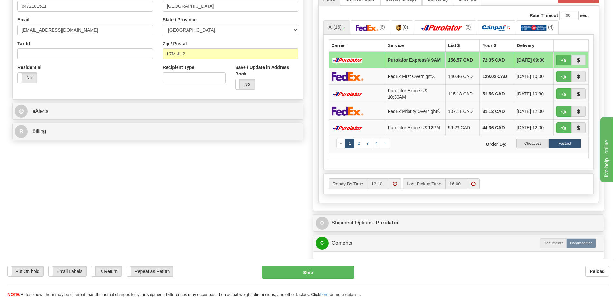
scroll to position [193, 0]
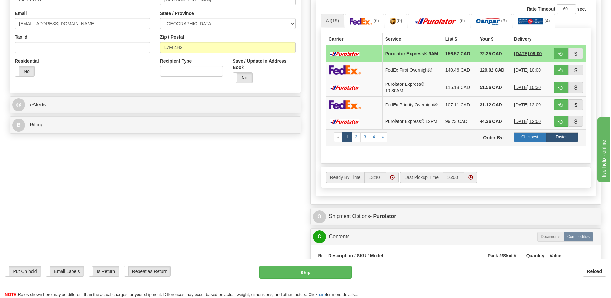
click at [533, 142] on label "Cheapest" at bounding box center [530, 137] width 32 height 10
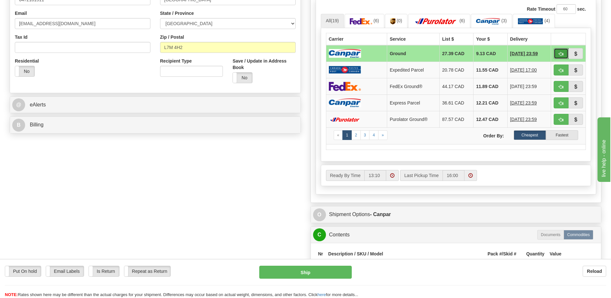
click at [556, 53] on button "button" at bounding box center [561, 53] width 15 height 11
type input "1"
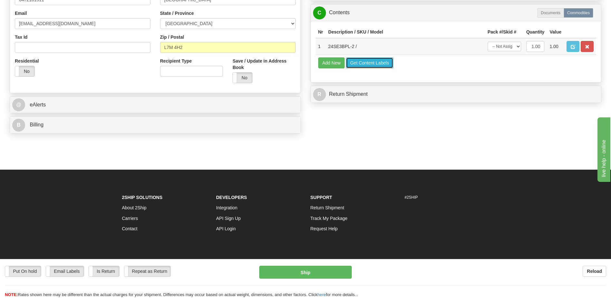
click at [381, 64] on button "Get Content Labels" at bounding box center [369, 62] width 47 height 11
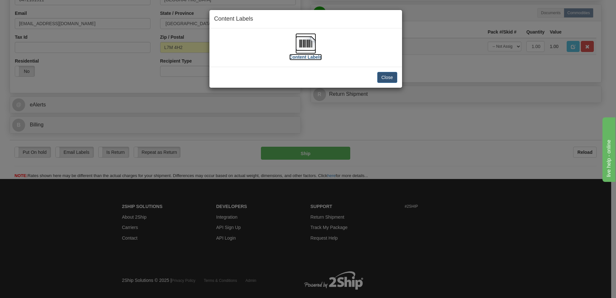
click at [304, 44] on img at bounding box center [305, 43] width 21 height 21
click at [394, 81] on button "Close" at bounding box center [387, 77] width 20 height 11
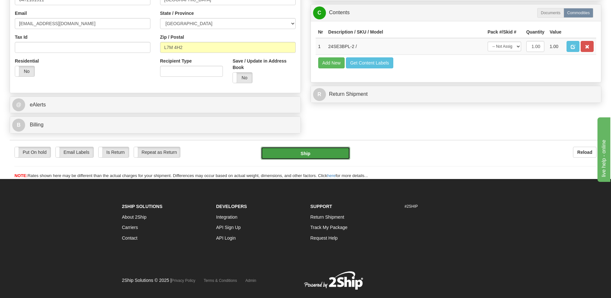
click at [325, 152] on button "Ship" at bounding box center [305, 153] width 89 height 13
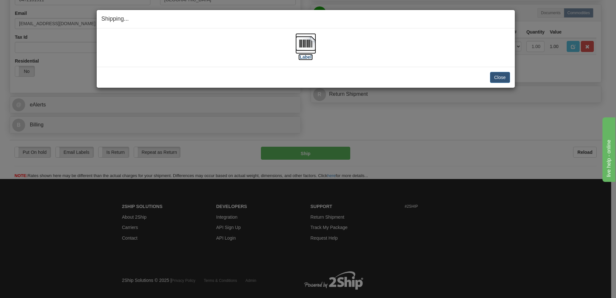
click at [313, 46] on img at bounding box center [305, 43] width 21 height 21
click at [501, 78] on button "Close" at bounding box center [500, 77] width 20 height 11
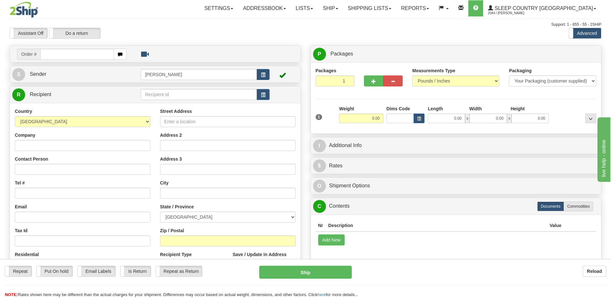
click at [83, 55] on input "text" at bounding box center [76, 54] width 73 height 11
click at [85, 50] on input "text" at bounding box center [76, 54] width 73 height 11
type input "90002039682"
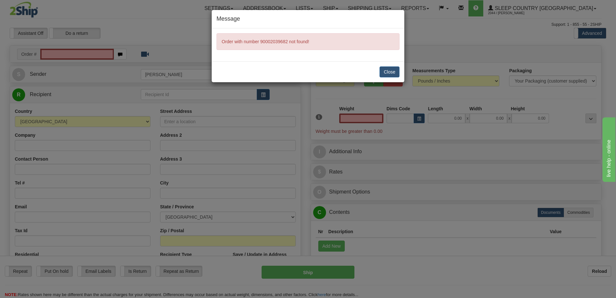
type input "0.00"
click at [387, 71] on button "Close" at bounding box center [390, 71] width 20 height 11
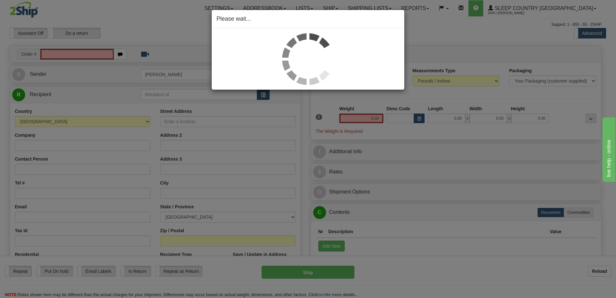
click at [80, 55] on div "Please wait..." at bounding box center [308, 149] width 616 height 298
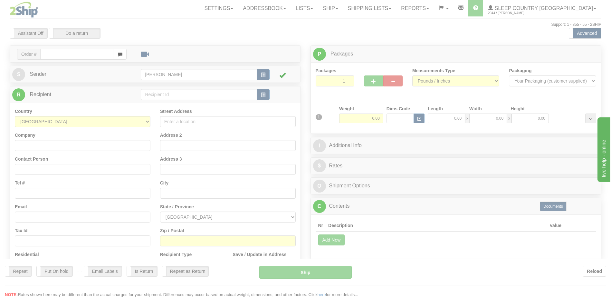
click at [80, 53] on div at bounding box center [305, 149] width 611 height 298
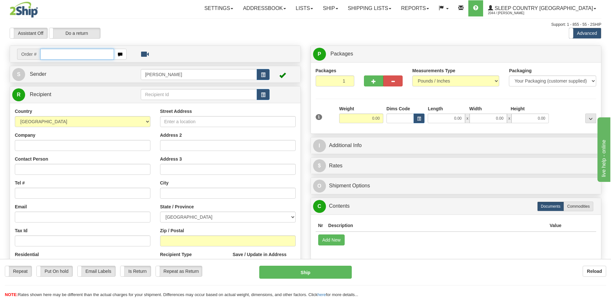
click at [76, 54] on input "text" at bounding box center [76, 54] width 73 height 11
type input "90002i039682"
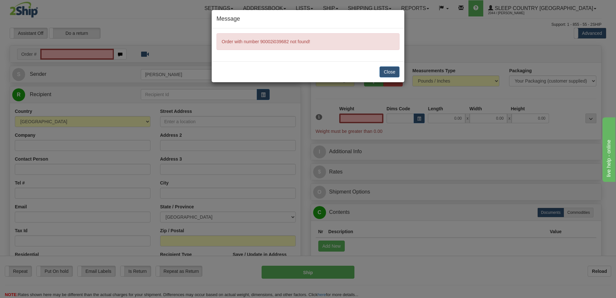
type input "0.00"
click at [389, 71] on button "Close" at bounding box center [390, 71] width 20 height 11
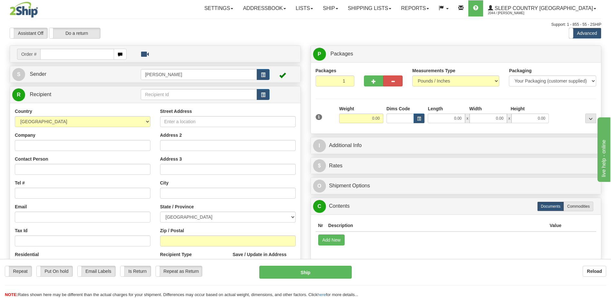
click at [74, 56] on input "text" at bounding box center [76, 54] width 73 height 11
type input "9002i039682"
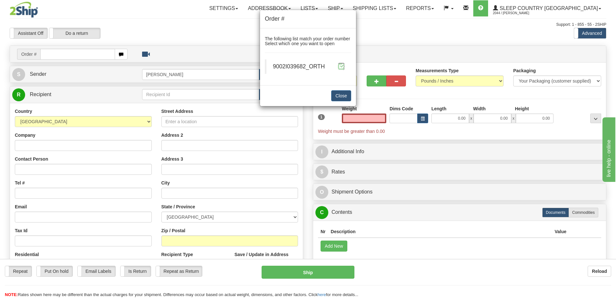
type input "0.00"
click at [344, 67] on span at bounding box center [341, 66] width 7 height 7
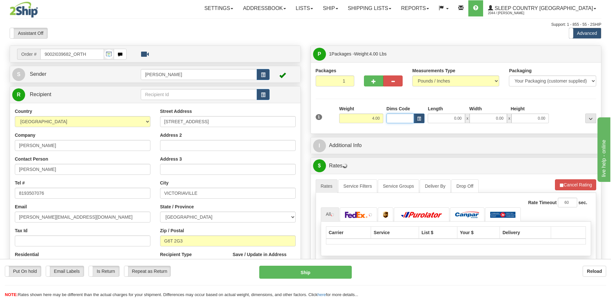
click at [391, 114] on input "Dims Code" at bounding box center [401, 118] width 28 height 10
type input "bte"
click button "Delete" at bounding box center [0, 0] width 0 height 0
type input "15.00"
type input "5.00"
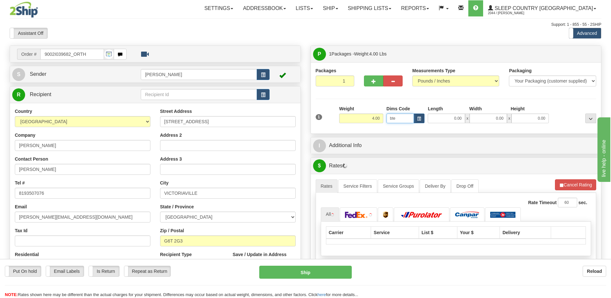
type input "25.00"
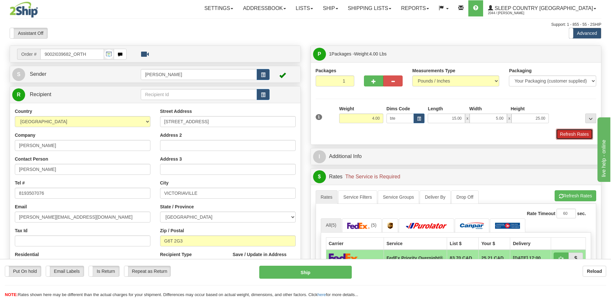
click at [575, 137] on button "Refresh Rates" at bounding box center [574, 134] width 37 height 11
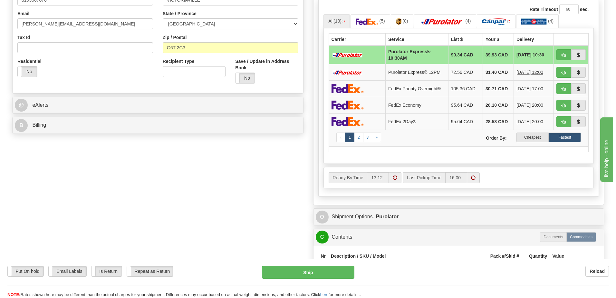
scroll to position [193, 0]
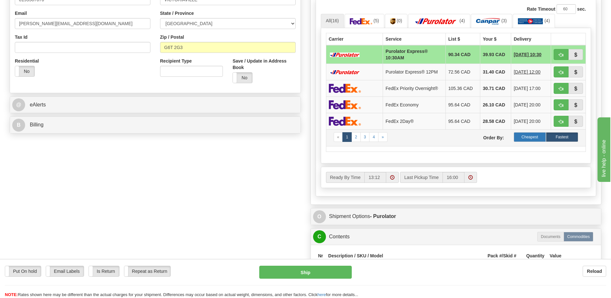
click at [538, 139] on label "Cheapest" at bounding box center [530, 137] width 32 height 10
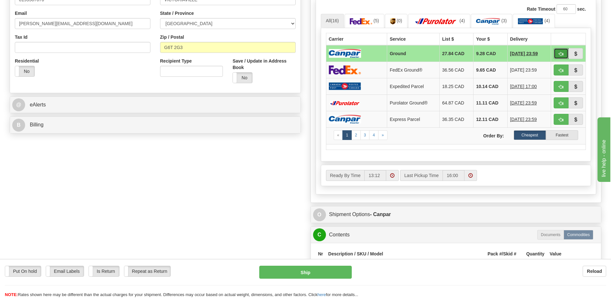
click at [562, 53] on span "button" at bounding box center [561, 54] width 5 height 4
type input "1"
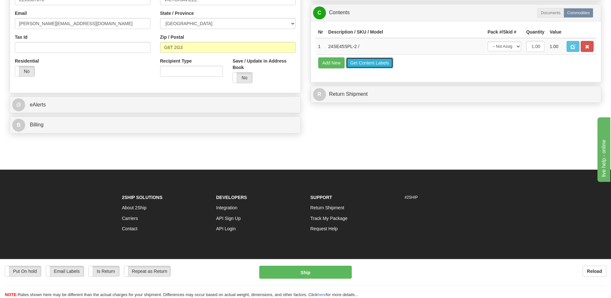
click at [373, 62] on button "Get Content Labels" at bounding box center [369, 62] width 47 height 11
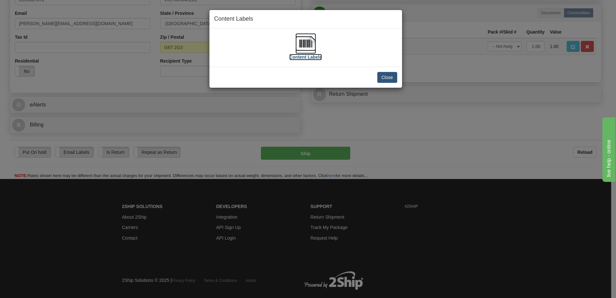
click at [311, 41] on img at bounding box center [305, 43] width 21 height 21
click at [381, 73] on button "Close" at bounding box center [387, 77] width 20 height 11
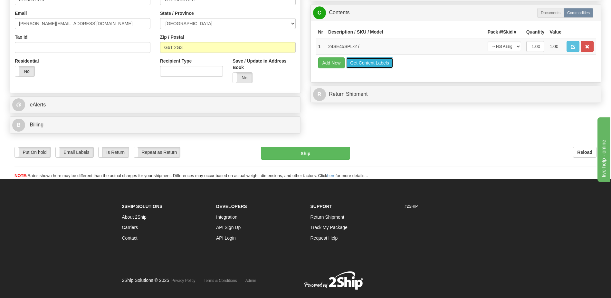
click at [356, 64] on button "Get Content Labels" at bounding box center [369, 62] width 47 height 11
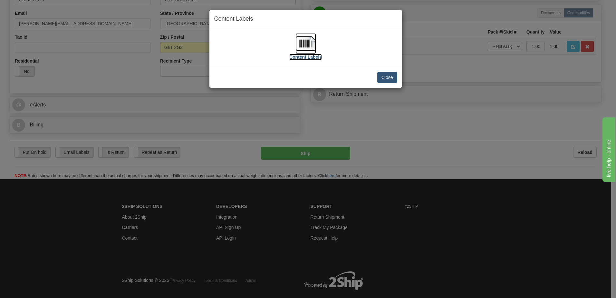
click at [302, 44] on img at bounding box center [305, 43] width 21 height 21
click at [387, 78] on button "Close" at bounding box center [387, 77] width 20 height 11
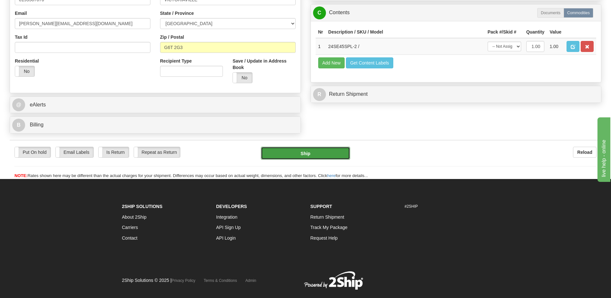
click at [305, 152] on button "Ship" at bounding box center [305, 153] width 89 height 13
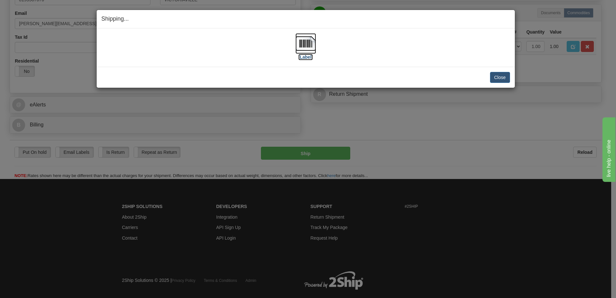
click at [306, 42] on img at bounding box center [305, 43] width 21 height 21
drag, startPoint x: 445, startPoint y: 38, endPoint x: 455, endPoint y: 42, distance: 11.0
click at [445, 37] on div "[Label]" at bounding box center [305, 47] width 409 height 29
click at [503, 76] on button "Close" at bounding box center [500, 77] width 20 height 11
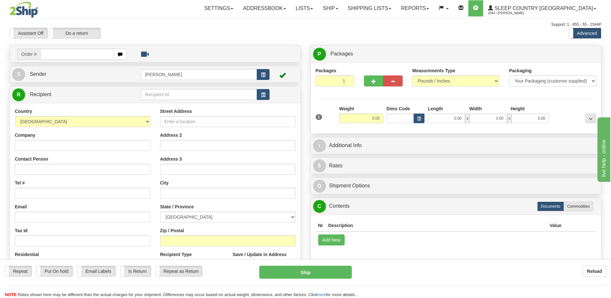
click at [64, 54] on input "text" at bounding box center [76, 54] width 73 height 11
type input "9000i039769"
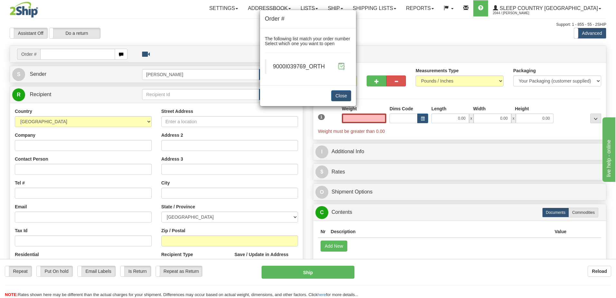
type input "0.00"
click at [342, 67] on span at bounding box center [341, 66] width 7 height 7
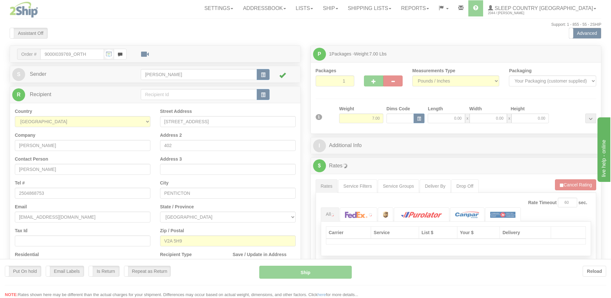
click at [401, 118] on div at bounding box center [305, 149] width 611 height 298
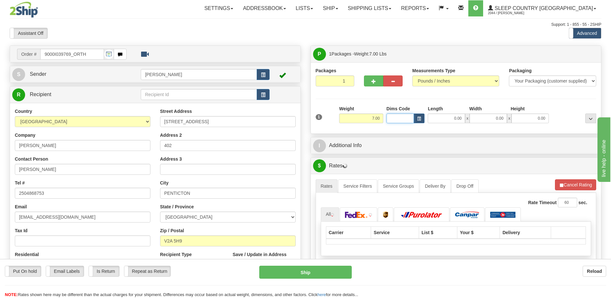
click at [401, 118] on input "Dims Code" at bounding box center [401, 118] width 28 height 10
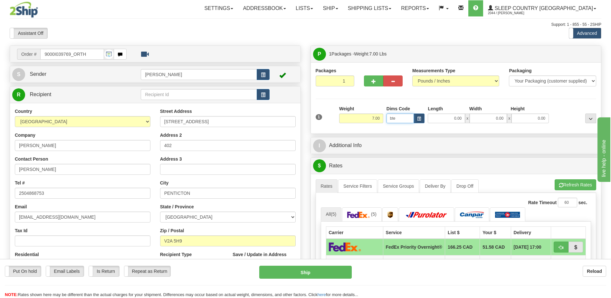
type input "bte"
click button "Delete" at bounding box center [0, 0] width 0 height 0
type input "15.00"
type input "5.00"
type input "25.00"
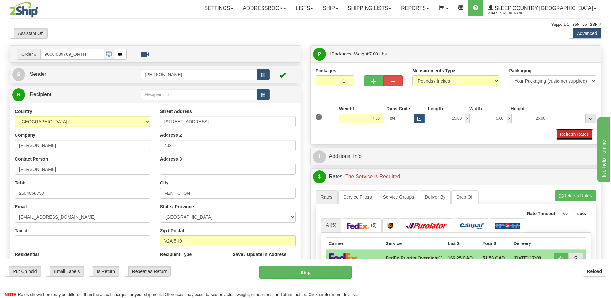
click at [578, 131] on button "Refresh Rates" at bounding box center [574, 134] width 37 height 11
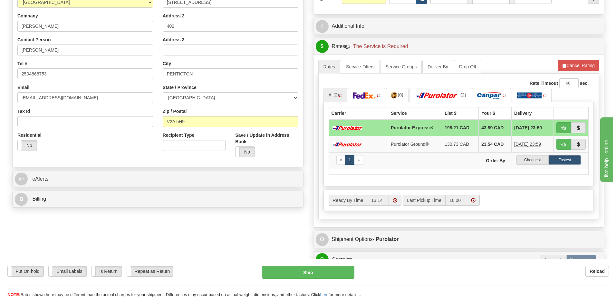
scroll to position [129, 0]
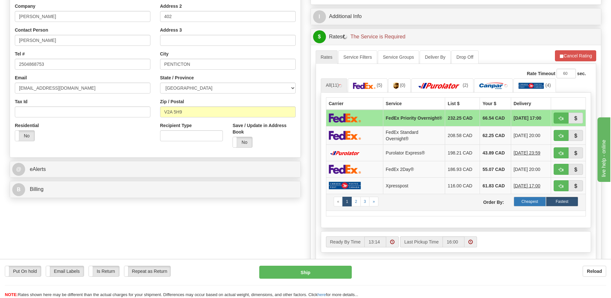
click at [531, 204] on label "Cheapest" at bounding box center [530, 202] width 32 height 10
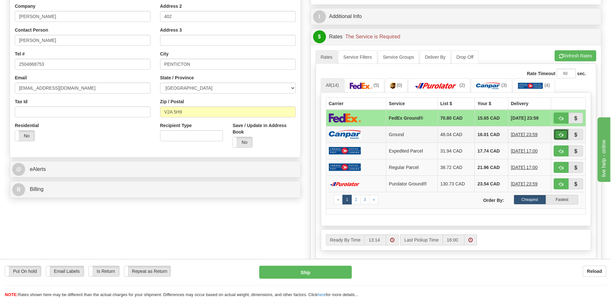
click at [562, 131] on button "button" at bounding box center [561, 134] width 15 height 11
type input "1"
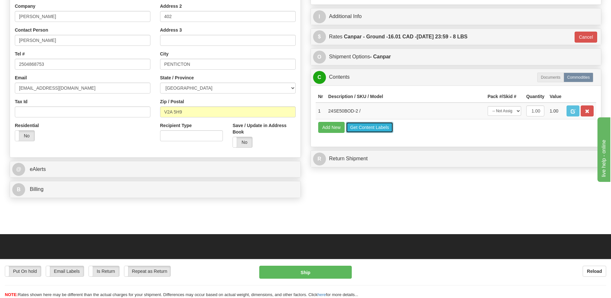
click at [378, 129] on button "Get Content Labels" at bounding box center [369, 127] width 47 height 11
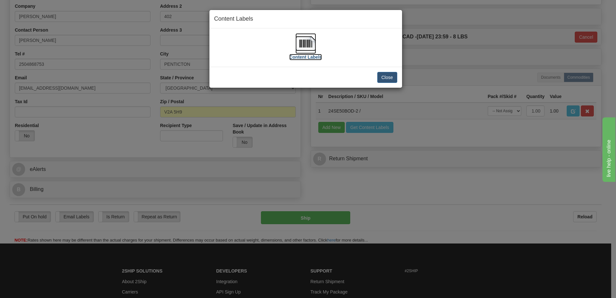
click at [308, 35] on img at bounding box center [305, 43] width 21 height 21
click at [389, 79] on button "Close" at bounding box center [387, 77] width 20 height 11
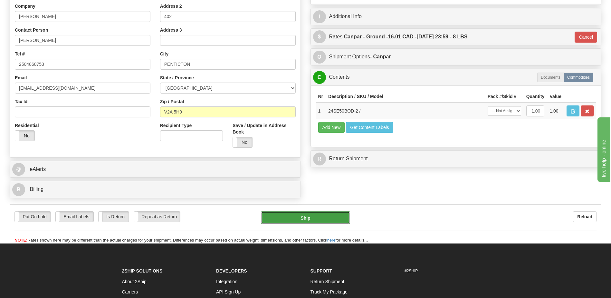
click at [328, 218] on button "Ship" at bounding box center [305, 217] width 89 height 13
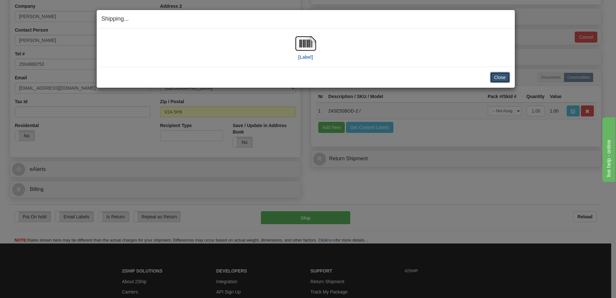
click at [498, 75] on button "Close" at bounding box center [500, 77] width 20 height 11
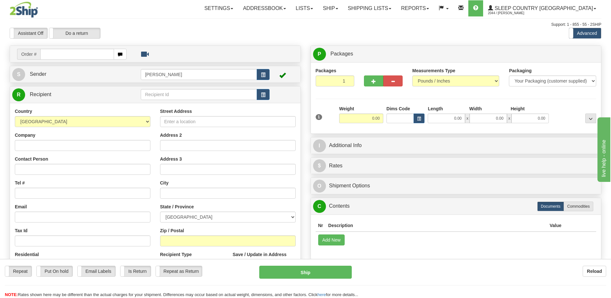
click at [60, 56] on input "text" at bounding box center [76, 54] width 73 height 11
click at [76, 55] on input "text" at bounding box center [76, 54] width 73 height 11
type input "9002i041359"
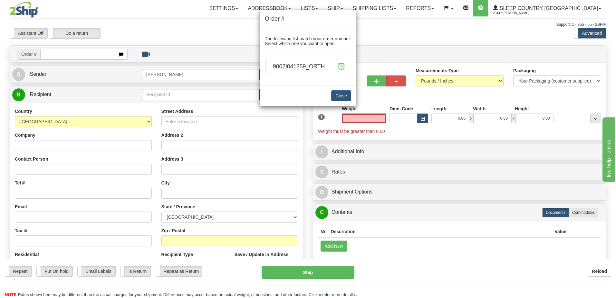
type input "0.00"
click at [340, 65] on span at bounding box center [341, 66] width 7 height 7
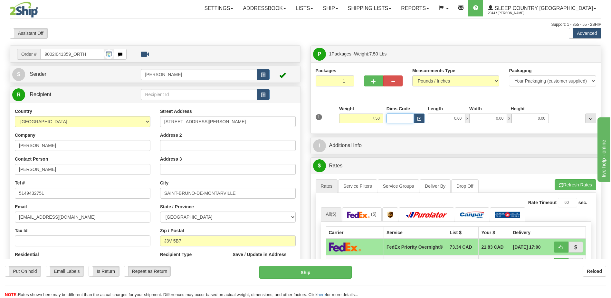
click at [399, 117] on input "Dims Code" at bounding box center [401, 118] width 28 height 10
type input "bte"
click button "Delete" at bounding box center [0, 0] width 0 height 0
type input "15.00"
type input "5.00"
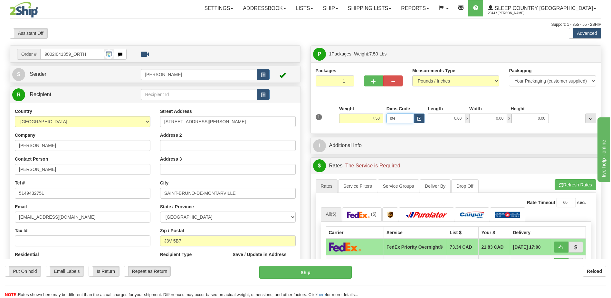
type input "25.00"
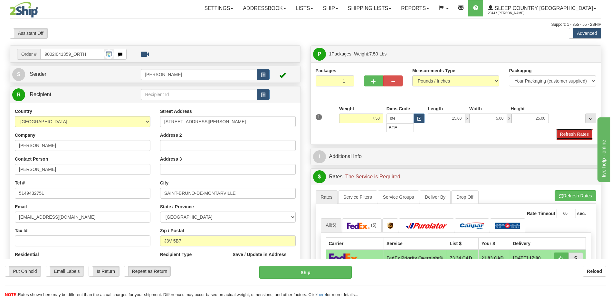
click at [565, 134] on button "Refresh Rates" at bounding box center [574, 134] width 37 height 11
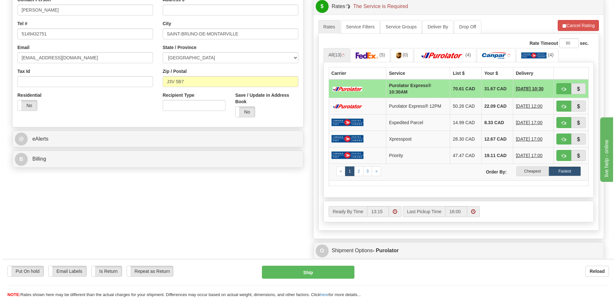
scroll to position [161, 0]
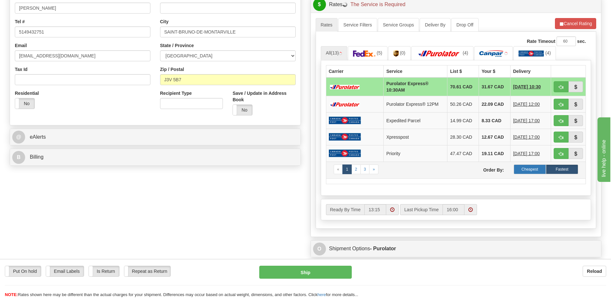
click at [532, 168] on label "Cheapest" at bounding box center [530, 169] width 32 height 10
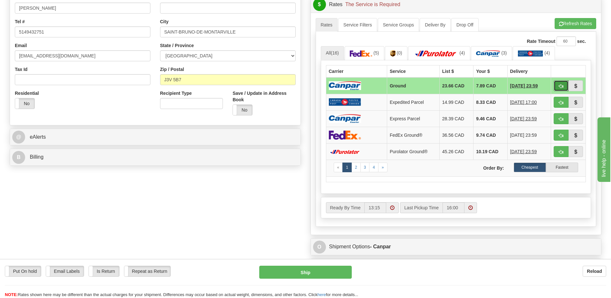
click at [558, 81] on button "button" at bounding box center [561, 85] width 15 height 11
type input "1"
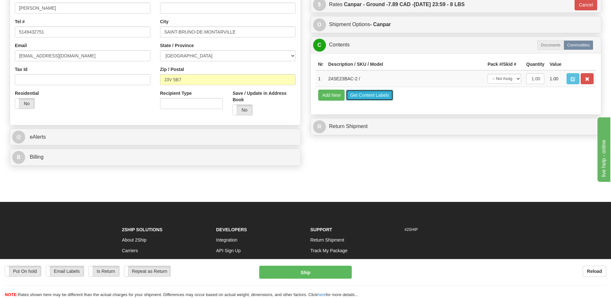
click at [370, 92] on button "Get Content Labels" at bounding box center [369, 95] width 47 height 11
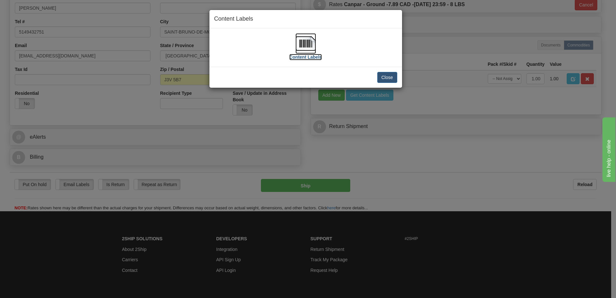
click at [305, 46] on img at bounding box center [305, 43] width 21 height 21
click at [389, 78] on button "Close" at bounding box center [387, 77] width 20 height 11
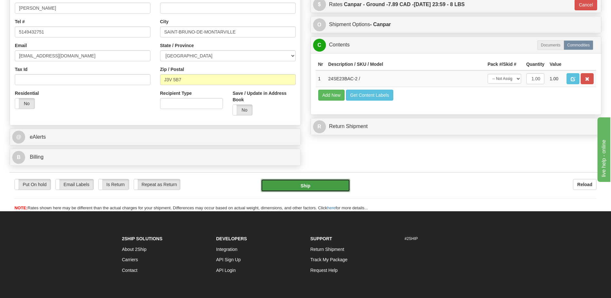
click at [330, 187] on button "Ship" at bounding box center [305, 185] width 89 height 13
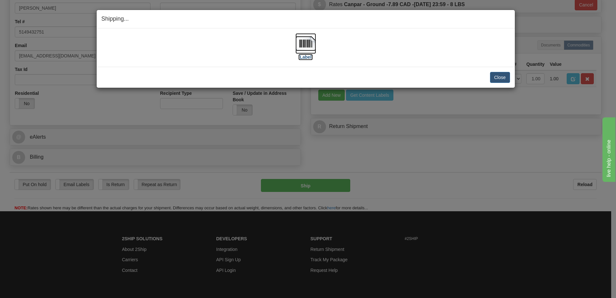
click at [304, 40] on img at bounding box center [305, 43] width 21 height 21
click at [506, 73] on button "Close" at bounding box center [500, 77] width 20 height 11
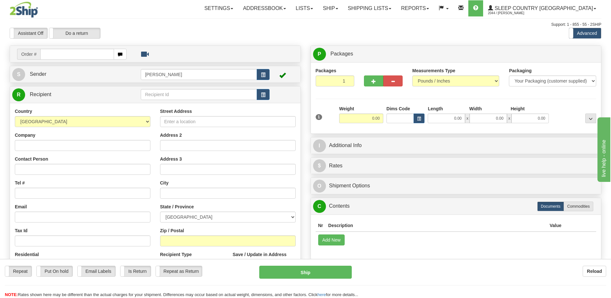
click at [81, 57] on input "text" at bounding box center [76, 54] width 73 height 11
type input "9000i041486"
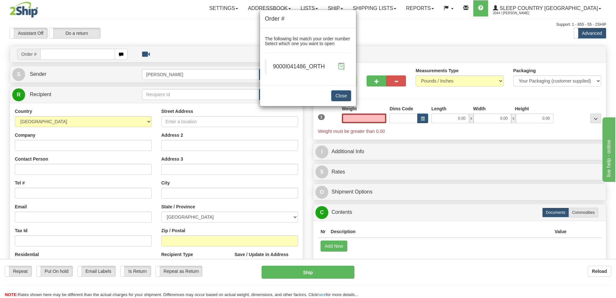
type input "0.00"
click at [341, 64] on span at bounding box center [341, 66] width 7 height 7
click at [343, 67] on span at bounding box center [341, 66] width 7 height 7
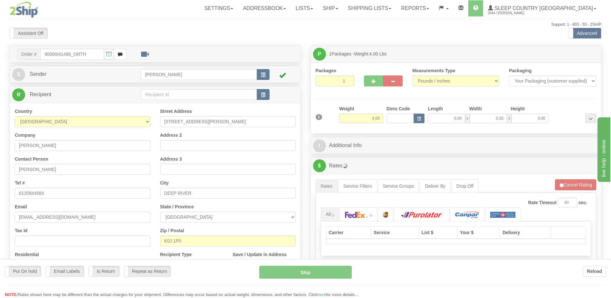
click at [392, 121] on div "Toggle navigation Settings Shipping Preferences Fields Preferences New" at bounding box center [305, 227] width 611 height 455
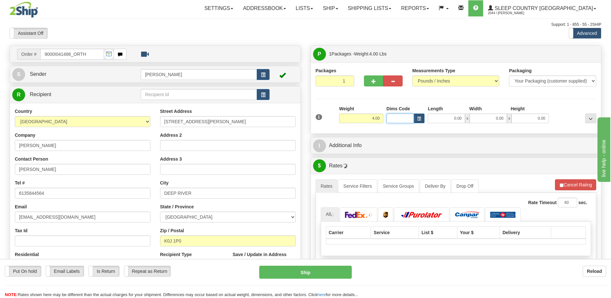
click at [393, 119] on input "Dims Code" at bounding box center [401, 118] width 28 height 10
type input "bte"
click button "Delete" at bounding box center [0, 0] width 0 height 0
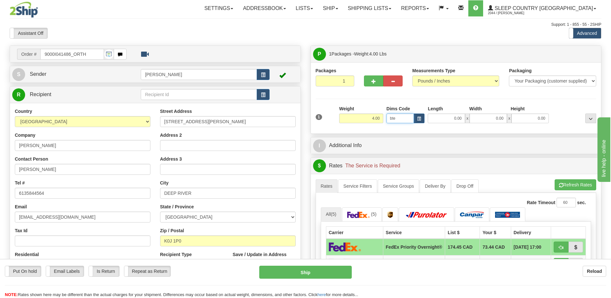
type input "15.00"
type input "5.00"
type input "25.00"
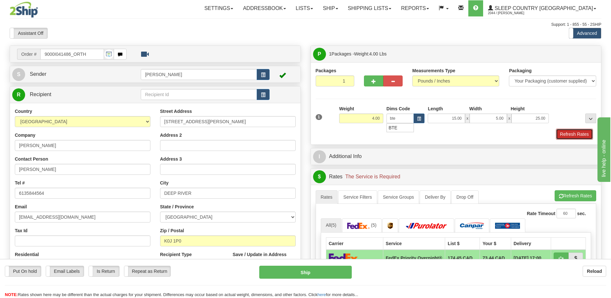
click at [569, 131] on button "Refresh Rates" at bounding box center [574, 134] width 37 height 11
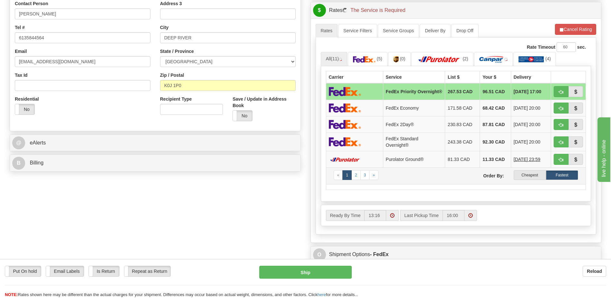
scroll to position [161, 0]
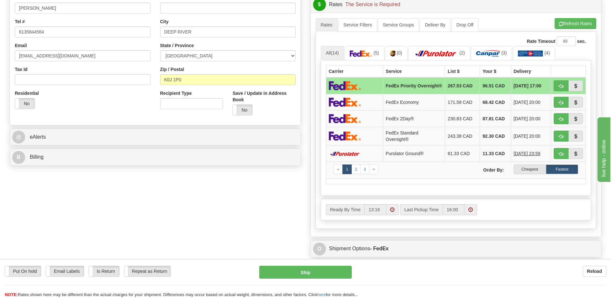
click at [526, 171] on label "Cheapest" at bounding box center [530, 169] width 32 height 10
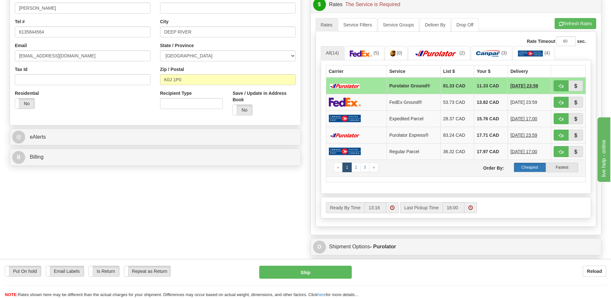
click at [523, 167] on label "Cheapest" at bounding box center [530, 167] width 32 height 10
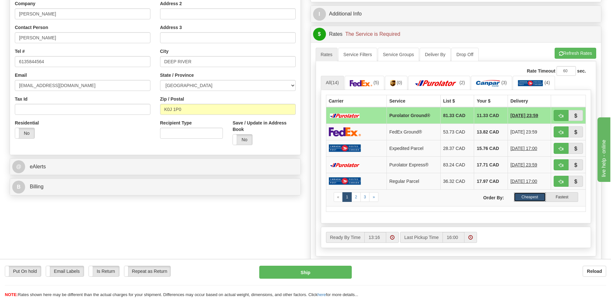
scroll to position [129, 0]
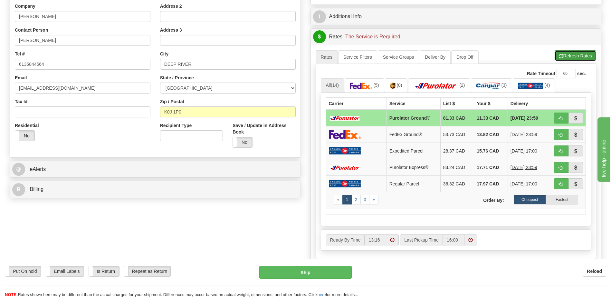
click at [576, 60] on button "Refresh Rates" at bounding box center [576, 55] width 42 height 11
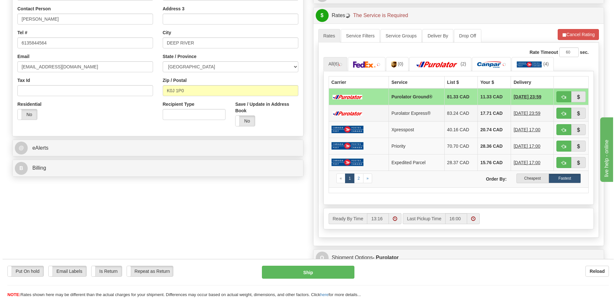
scroll to position [161, 0]
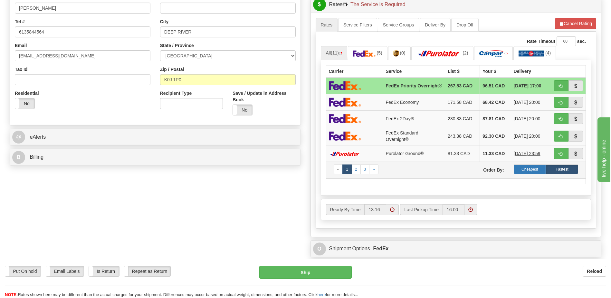
click at [526, 172] on label "Cheapest" at bounding box center [530, 169] width 32 height 10
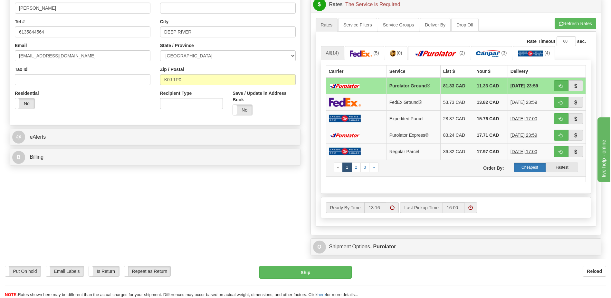
click at [527, 168] on label "Cheapest" at bounding box center [530, 167] width 32 height 10
click at [493, 53] on img at bounding box center [488, 53] width 24 height 6
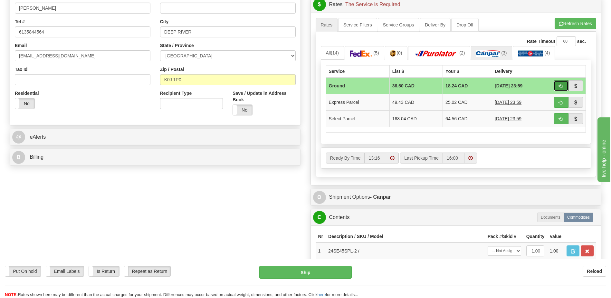
click at [561, 85] on span "button" at bounding box center [561, 86] width 5 height 4
type input "1"
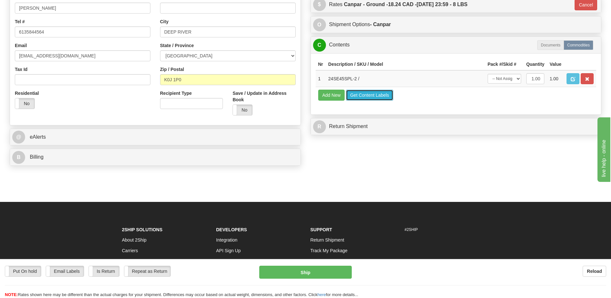
click at [366, 97] on button "Get Content Labels" at bounding box center [369, 95] width 47 height 11
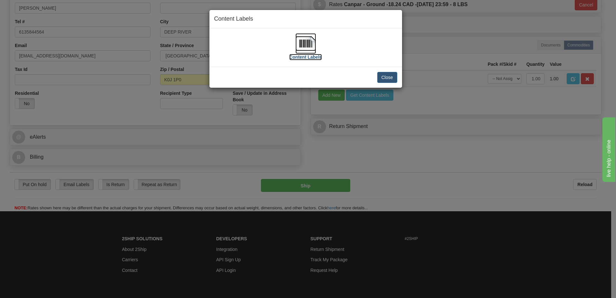
click at [309, 44] on img at bounding box center [305, 43] width 21 height 21
click at [390, 81] on button "Close" at bounding box center [387, 77] width 20 height 11
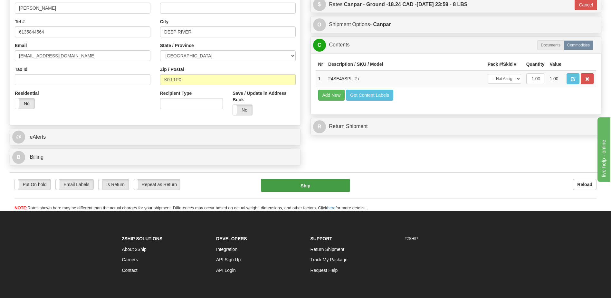
click at [314, 192] on div "Put On hold Put On hold Email Labels Email Labels Edit Is Return Is Return Repe…" at bounding box center [306, 195] width 592 height 32
click at [293, 181] on button "Ship" at bounding box center [305, 185] width 89 height 13
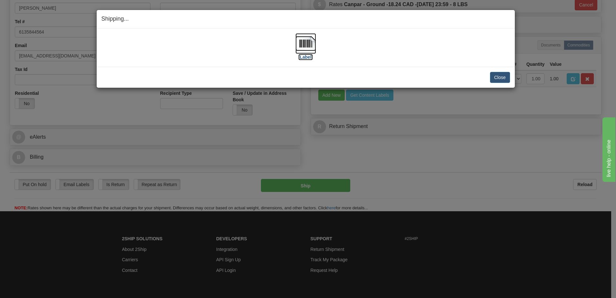
click at [304, 43] on img at bounding box center [305, 43] width 21 height 21
click at [502, 76] on button "Close" at bounding box center [500, 77] width 20 height 11
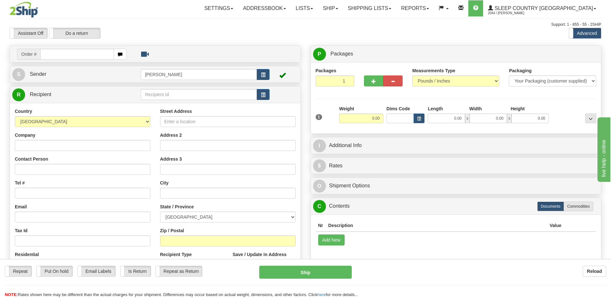
click at [66, 53] on input "text" at bounding box center [76, 54] width 73 height 11
type input "90002i041584"
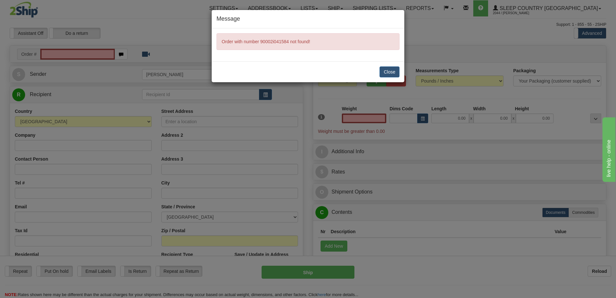
type input "0.00"
click at [393, 74] on button "Close" at bounding box center [390, 71] width 20 height 11
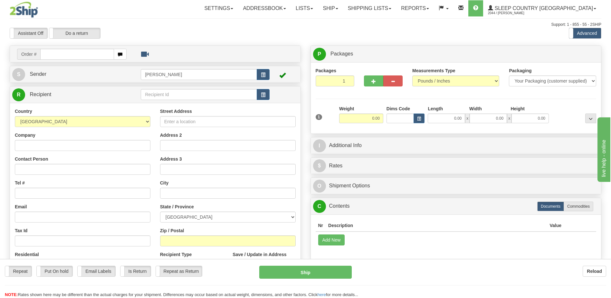
drag, startPoint x: 82, startPoint y: 54, endPoint x: 111, endPoint y: 54, distance: 29.0
click at [82, 54] on div at bounding box center [305, 149] width 611 height 298
click at [67, 57] on input "text" at bounding box center [76, 54] width 73 height 11
type input "9002i041584"
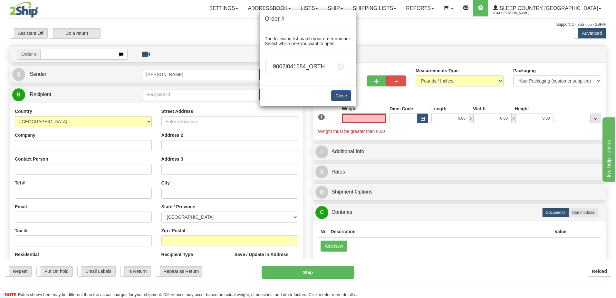
type input "0.00"
click at [337, 66] on div "9002I041584_ORTH" at bounding box center [309, 67] width 72 height 8
click at [341, 66] on span at bounding box center [341, 66] width 7 height 7
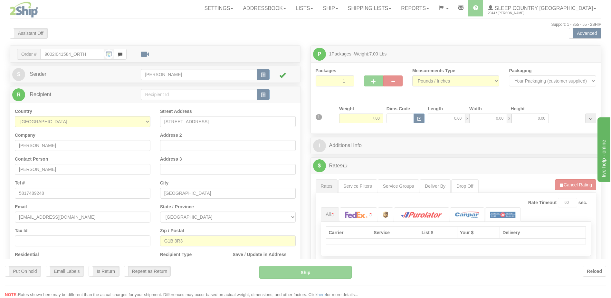
click at [401, 117] on div at bounding box center [305, 149] width 611 height 298
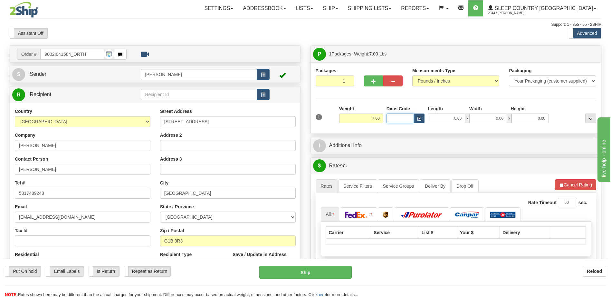
click at [401, 117] on input "Dims Code" at bounding box center [401, 118] width 28 height 10
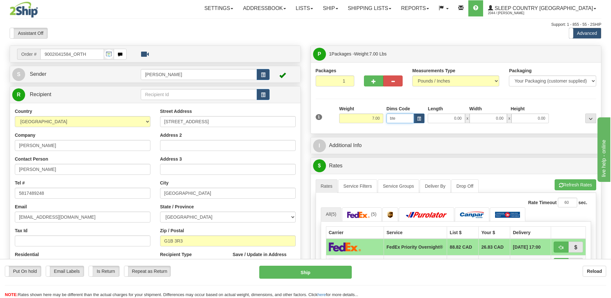
type input "bte"
click button "Delete" at bounding box center [0, 0] width 0 height 0
type input "15.00"
type input "5.00"
type input "25.00"
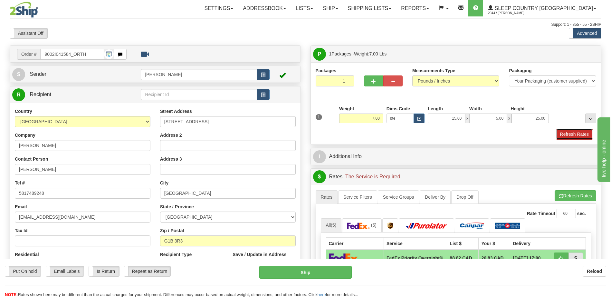
click at [589, 136] on button "Refresh Rates" at bounding box center [574, 134] width 37 height 11
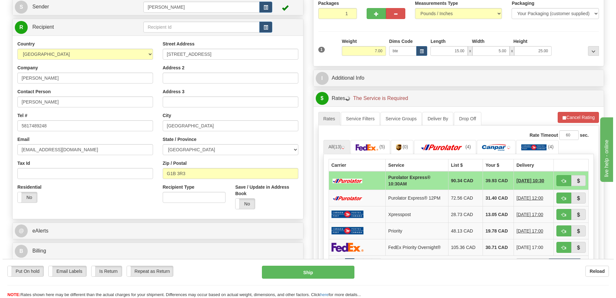
scroll to position [129, 0]
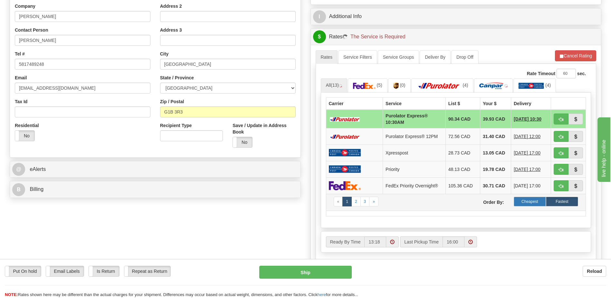
click at [529, 201] on label "Cheapest" at bounding box center [530, 202] width 32 height 10
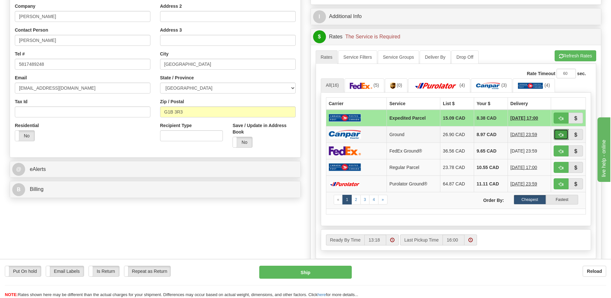
click at [563, 135] on span "button" at bounding box center [561, 135] width 5 height 4
type input "1"
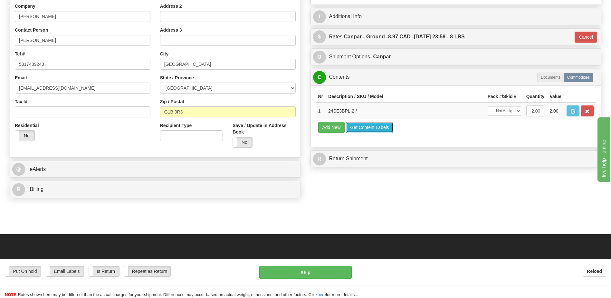
click at [366, 129] on button "Get Content Labels" at bounding box center [369, 127] width 47 height 11
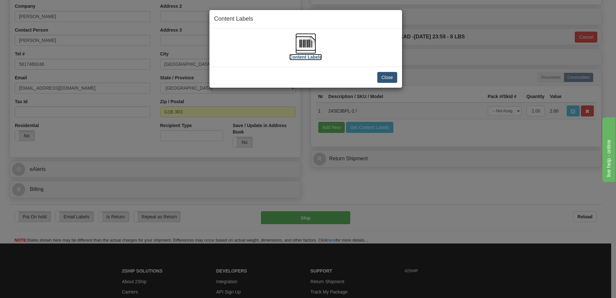
click at [309, 46] on img at bounding box center [305, 43] width 21 height 21
click at [387, 75] on button "Close" at bounding box center [387, 77] width 20 height 11
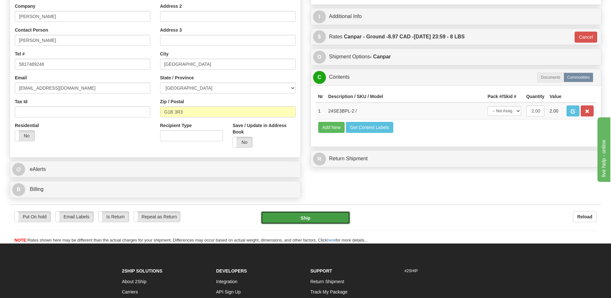
click at [315, 219] on button "Ship" at bounding box center [305, 217] width 89 height 13
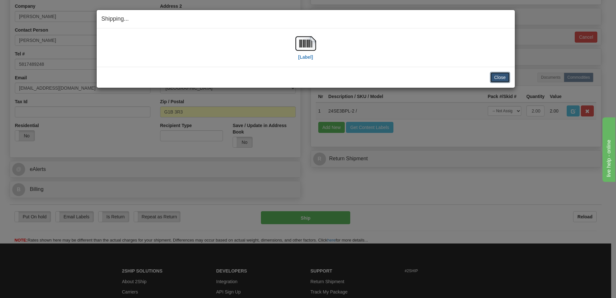
click at [494, 77] on button "Close" at bounding box center [500, 77] width 20 height 11
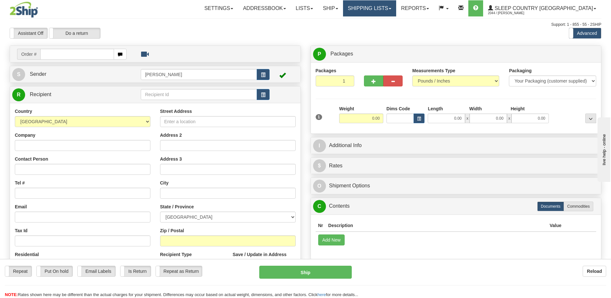
click at [385, 8] on link "Shipping lists" at bounding box center [369, 8] width 53 height 16
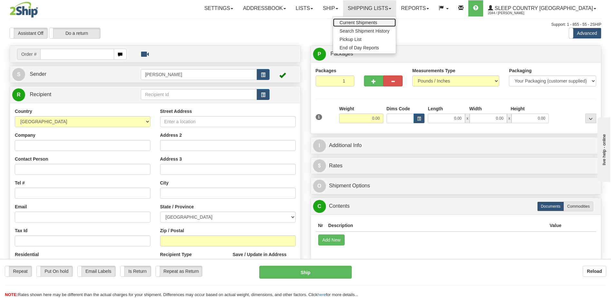
click at [377, 20] on span "Current Shipments" at bounding box center [359, 22] width 38 height 5
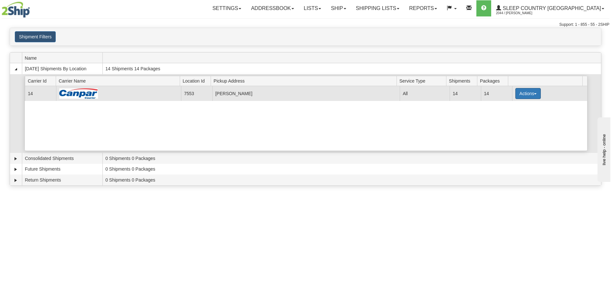
click at [527, 94] on button "Actions" at bounding box center [529, 93] width 26 height 11
click at [508, 138] on span "Print" at bounding box center [502, 139] width 13 height 5
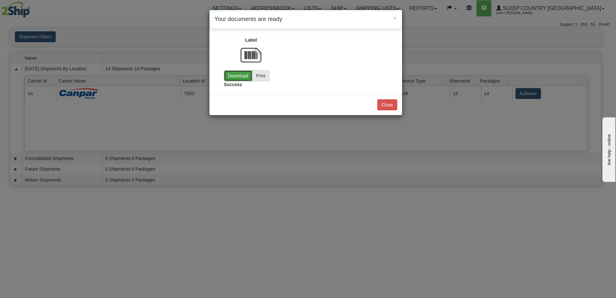
click at [243, 75] on link "Download" at bounding box center [238, 75] width 28 height 11
